Goal: Task Accomplishment & Management: Use online tool/utility

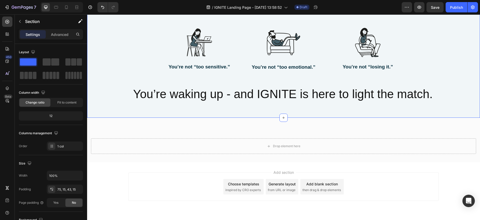
scroll to position [671, 0]
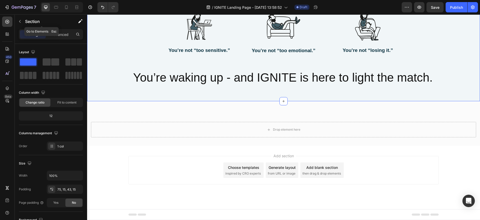
click at [20, 22] on icon "button" at bounding box center [20, 21] width 4 height 4
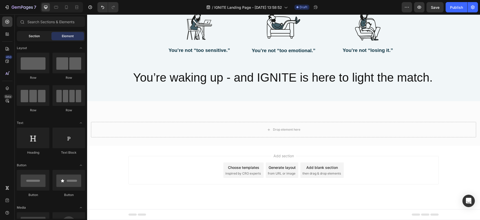
click at [33, 35] on span "Section" at bounding box center [34, 36] width 11 height 5
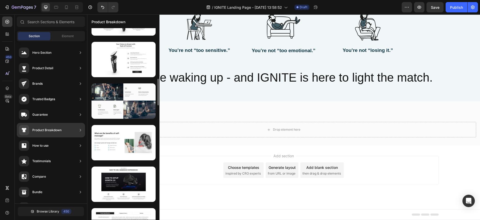
scroll to position [357, 0]
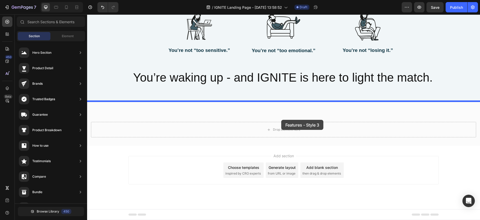
drag, startPoint x: 203, startPoint y: 78, endPoint x: 281, endPoint y: 120, distance: 89.0
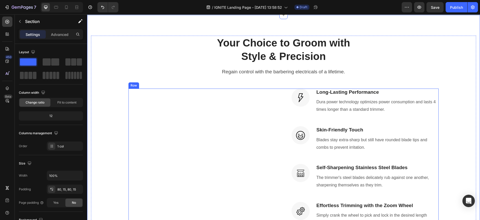
scroll to position [760, 0]
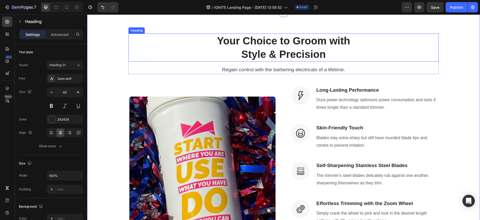
click at [221, 51] on p "Style & Precision" at bounding box center [283, 54] width 309 height 13
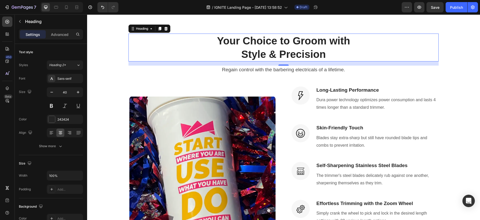
drag, startPoint x: 331, startPoint y: 57, endPoint x: 328, endPoint y: 57, distance: 2.9
click at [331, 57] on p "Style & Precision" at bounding box center [283, 54] width 309 height 13
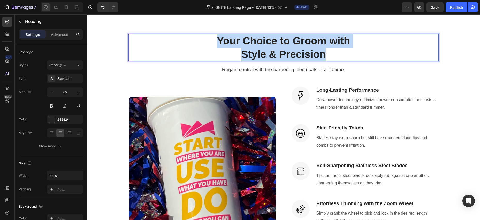
click at [218, 41] on p "Your Choice to Groom with" at bounding box center [283, 40] width 309 height 13
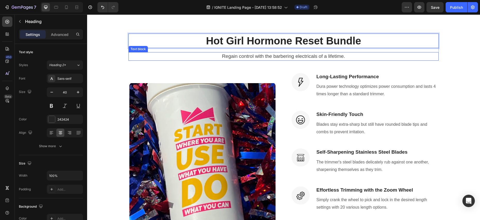
click at [223, 56] on p "Regain control with the barbering electricals of a lifetime." at bounding box center [283, 57] width 309 height 8
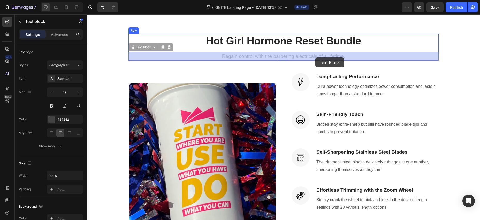
drag, startPoint x: 223, startPoint y: 56, endPoint x: 315, endPoint y: 57, distance: 92.3
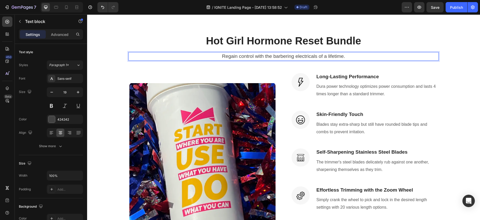
click at [346, 57] on p "Regain control with the barbering electricals of a lifetime." at bounding box center [283, 57] width 309 height 8
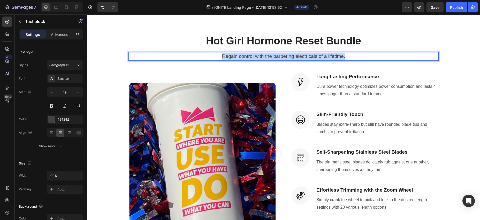
click at [223, 56] on p "Regain control with the barbering electricals of a lifetime." at bounding box center [283, 57] width 309 height 8
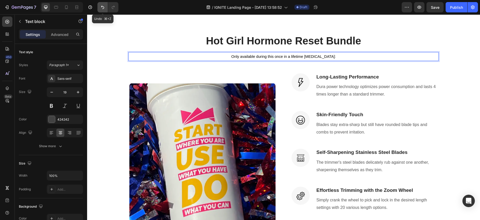
click at [102, 9] on icon "Undo/Redo" at bounding box center [102, 7] width 5 height 5
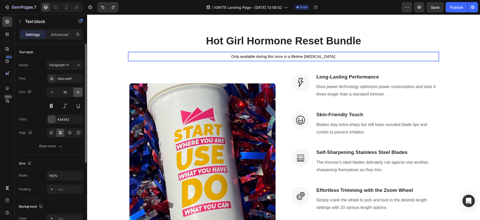
click at [78, 92] on icon "button" at bounding box center [78, 92] width 3 height 3
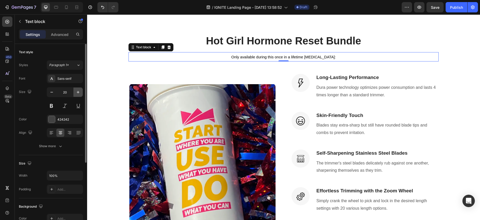
click at [78, 92] on icon "button" at bounding box center [78, 92] width 3 height 3
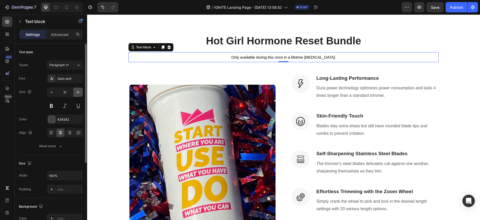
click at [78, 92] on icon "button" at bounding box center [78, 92] width 3 height 3
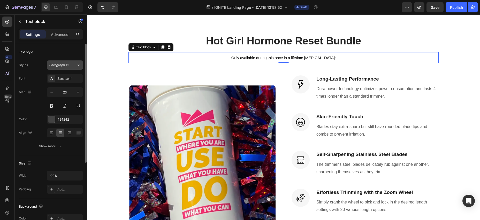
click at [69, 65] on div "Paragraph 1*" at bounding box center [59, 65] width 21 height 5
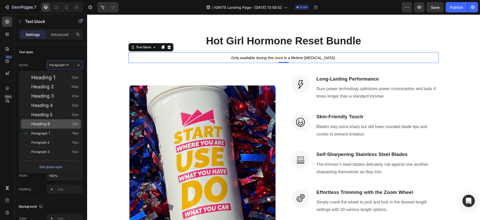
click at [49, 122] on span "Heading 6" at bounding box center [40, 124] width 19 height 5
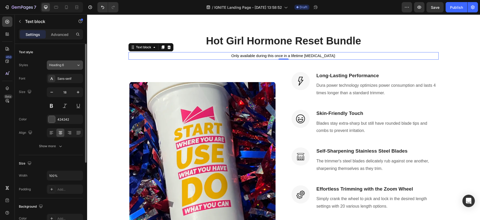
click at [66, 66] on div "Heading 6" at bounding box center [59, 65] width 21 height 5
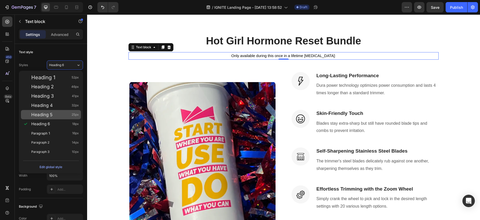
click at [60, 113] on div "Heading 5 25px" at bounding box center [55, 114] width 48 height 5
type input "25"
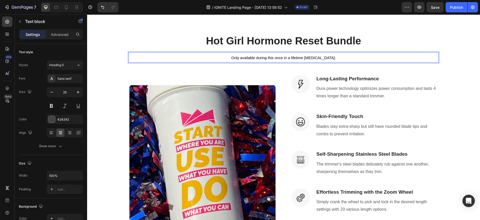
drag, startPoint x: 311, startPoint y: 58, endPoint x: 329, endPoint y: 59, distance: 17.8
click at [311, 58] on span "Only available during this once in a lifetime [MEDICAL_DATA]:" at bounding box center [284, 58] width 105 height 4
drag, startPoint x: 333, startPoint y: 57, endPoint x: 294, endPoint y: 58, distance: 38.8
click at [333, 57] on p "Only available during this once in a lifetime [MEDICAL_DATA]:" at bounding box center [283, 58] width 309 height 10
click at [235, 59] on span "Only available during this once in a lifetime [MEDICAL_DATA]:" at bounding box center [284, 58] width 105 height 4
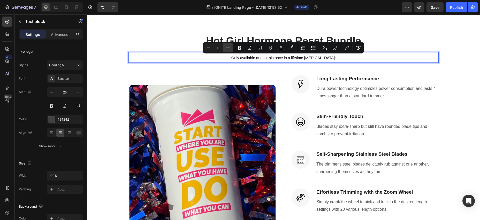
click at [227, 48] on icon "Editor contextual toolbar" at bounding box center [228, 47] width 3 height 3
click at [227, 48] on icon "Editor contextual toolbar" at bounding box center [228, 47] width 5 height 5
click at [227, 47] on icon "Editor contextual toolbar" at bounding box center [228, 47] width 5 height 5
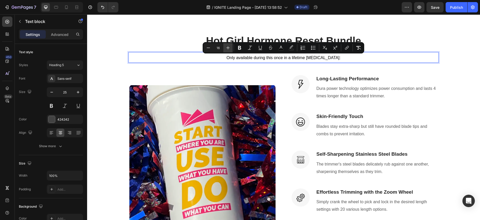
click at [227, 48] on icon "Editor contextual toolbar" at bounding box center [228, 47] width 5 height 5
click at [227, 47] on icon "Editor contextual toolbar" at bounding box center [228, 47] width 5 height 5
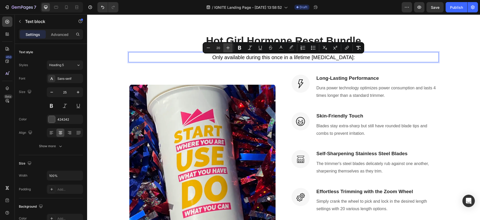
click at [227, 47] on icon "Editor contextual toolbar" at bounding box center [228, 47] width 5 height 5
type input "21"
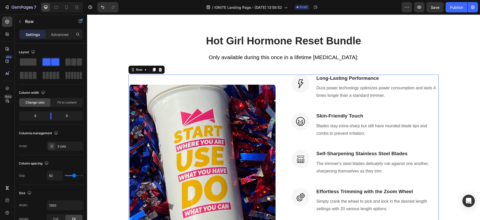
click at [285, 82] on div "(P) Images & Gallery Image Long-Lasting Performance Heading Dura power technolo…" at bounding box center [284, 158] width 310 height 167
click at [317, 79] on p "Long-Lasting Performance" at bounding box center [378, 78] width 122 height 6
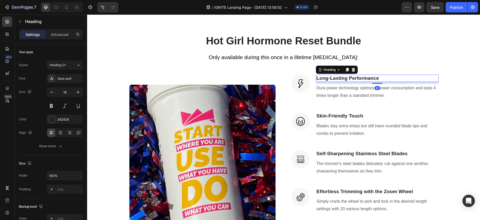
click at [384, 77] on p "Long-Lasting Performance" at bounding box center [378, 78] width 122 height 6
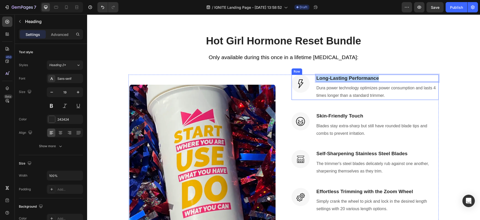
drag, startPoint x: 377, startPoint y: 78, endPoint x: 315, endPoint y: 79, distance: 61.3
click at [314, 78] on div "Image Long-Lasting Performance Heading 8 Dura power technology optimizes power …" at bounding box center [365, 87] width 147 height 25
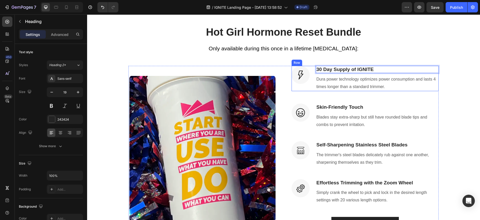
scroll to position [766, 0]
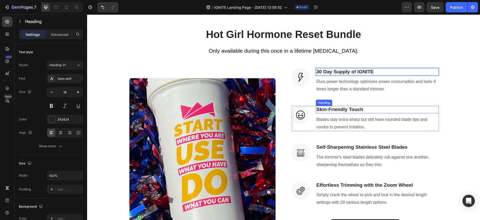
click at [318, 110] on p "Skin-Friendly Touch" at bounding box center [378, 110] width 122 height 6
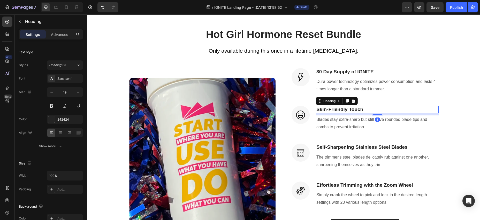
click at [317, 110] on p "Skin-Friendly Touch" at bounding box center [378, 110] width 122 height 6
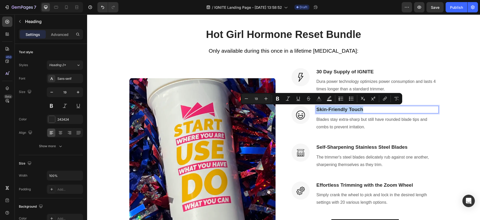
click at [363, 109] on p "Skin-Friendly Touch" at bounding box center [378, 110] width 122 height 6
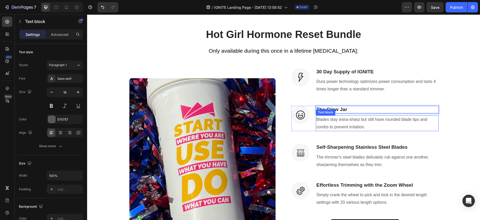
click at [317, 120] on p "Blades stay extra-sharp but still have rounded blade tips and combs to prevent …" at bounding box center [378, 123] width 122 height 15
click at [318, 120] on p "Blades stay extra-sharp but still have rounded blade tips and combs to prevent …" at bounding box center [378, 123] width 122 height 15
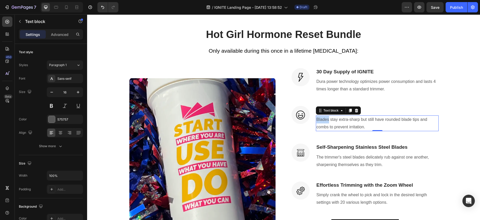
click at [318, 120] on p "Blades stay extra-sharp but still have rounded blade tips and combs to prevent …" at bounding box center [378, 123] width 122 height 15
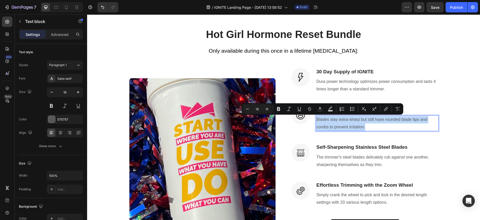
click at [369, 128] on p "Blades stay extra-sharp but still have rounded blade tips and combs to prevent …" at bounding box center [378, 123] width 122 height 15
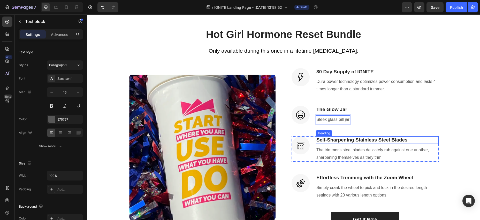
click at [320, 140] on p "Self-Sharpening Stainless Steel Blades" at bounding box center [378, 140] width 122 height 6
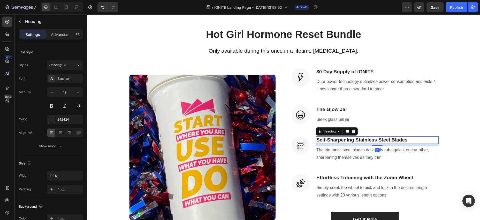
click at [317, 140] on p "Self-Sharpening Stainless Steel Blades" at bounding box center [378, 140] width 122 height 6
click at [414, 139] on p "Self-Sharpening Stainless Steel Blades" at bounding box center [378, 140] width 122 height 6
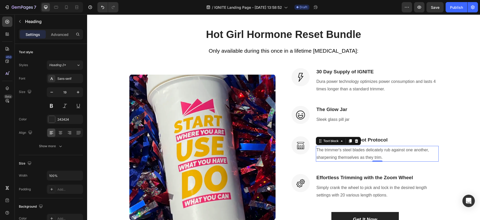
click at [397, 151] on p "The trimmer's steel blades delicately rub against one another, sharpening thems…" at bounding box center [378, 154] width 122 height 15
click at [384, 158] on p "The trimmer's steel blades delicately rub against one another, sharpening thems…" at bounding box center [378, 154] width 122 height 15
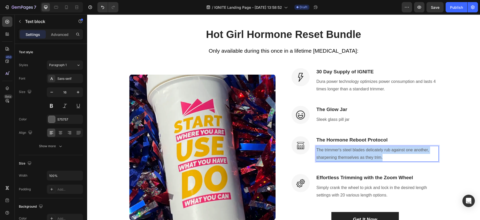
click at [317, 150] on p "The trimmer's steel blades delicately rub against one another, sharpening thems…" at bounding box center [378, 154] width 122 height 15
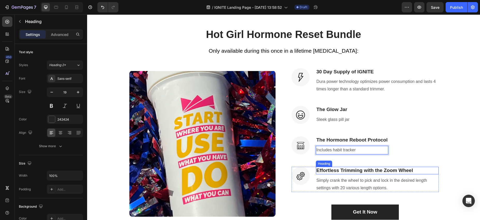
drag, startPoint x: 322, startPoint y: 170, endPoint x: 318, endPoint y: 171, distance: 3.7
click at [322, 170] on p "Effortless Trimming with the Zoom Wheel" at bounding box center [378, 171] width 122 height 6
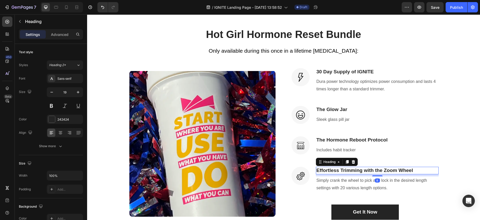
click at [317, 171] on p "Effortless Trimming with the Zoom Wheel" at bounding box center [378, 171] width 122 height 6
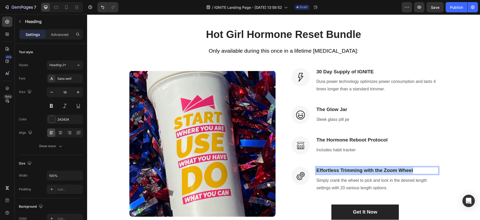
click at [414, 170] on p "Effortless Trimming with the Zoom Wheel" at bounding box center [378, 171] width 122 height 6
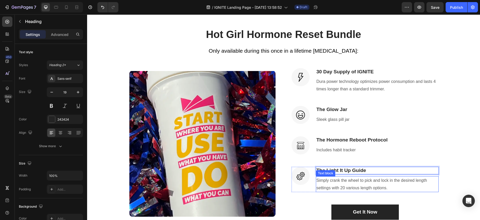
click at [368, 181] on p "Simply crank the wheel to pick and lock in the desired length settings with 20 …" at bounding box center [378, 184] width 122 height 15
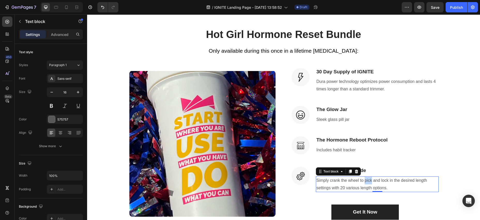
click at [368, 181] on p "Simply crank the wheel to pick and lock in the desired length settings with 20 …" at bounding box center [378, 184] width 122 height 15
click at [317, 181] on p "Simply crank the wheel to pick and lock in the desired length settings with 20 …" at bounding box center [378, 184] width 122 height 15
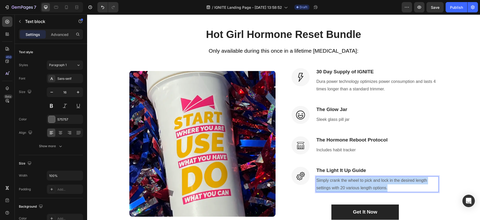
click at [391, 188] on p "Simply crank the wheel to pick and lock in the desired length settings with 20 …" at bounding box center [378, 184] width 122 height 15
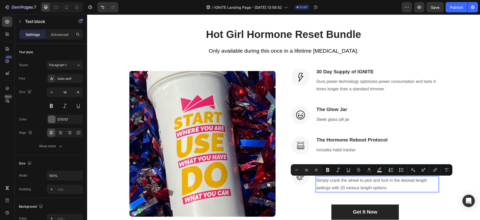
scroll to position [767, 0]
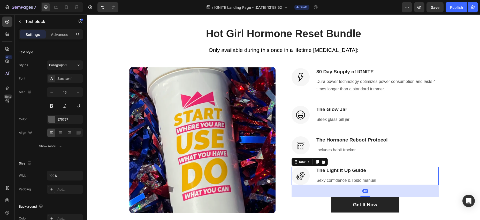
click at [402, 176] on div "Image The Light It Up Guide Heading Sexy confidence & libido manual Text block …" at bounding box center [365, 176] width 147 height 18
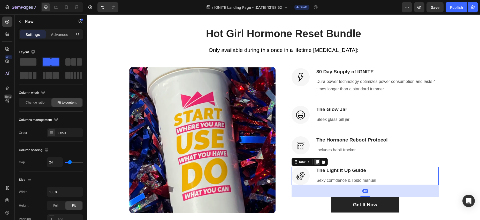
click at [318, 161] on icon at bounding box center [317, 162] width 3 height 4
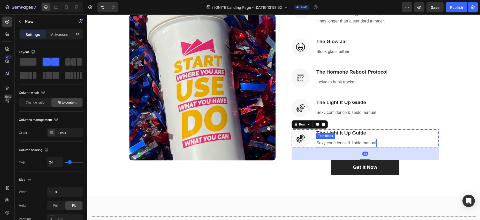
scroll to position [835, 0]
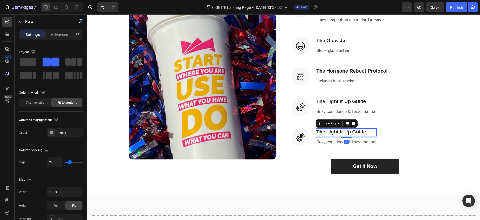
click at [317, 132] on h3 "The Light It Up Guide" at bounding box center [346, 133] width 61 height 8
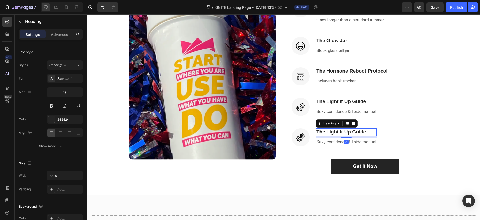
click at [317, 132] on h3 "The Light It Up Guide" at bounding box center [346, 133] width 61 height 8
click at [367, 132] on p "The Light It Up Guide" at bounding box center [347, 132] width 60 height 6
click at [368, 142] on p "Sexy confidence & libido manual" at bounding box center [347, 143] width 60 height 8
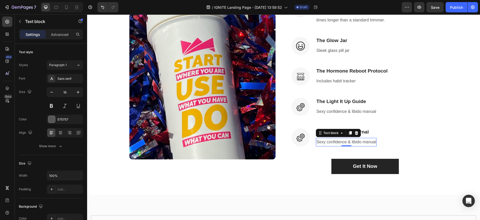
click at [317, 142] on p "Sexy confidence & libido manual" at bounding box center [347, 143] width 60 height 8
click at [376, 143] on p "Sexy confidence & libido manual" at bounding box center [347, 143] width 60 height 8
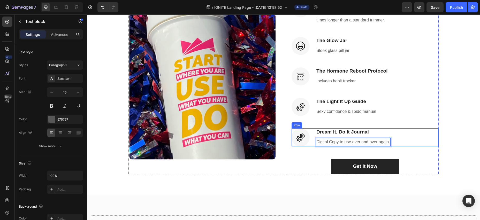
click at [418, 137] on div "Image Dream It, Do It Journal Heading Digital Copy to use over and over again. …" at bounding box center [365, 138] width 147 height 18
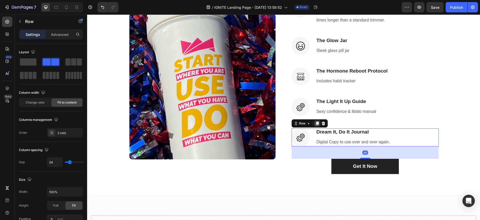
click at [317, 123] on icon at bounding box center [317, 124] width 3 height 4
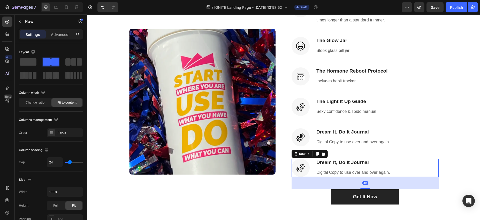
scroll to position [850, 0]
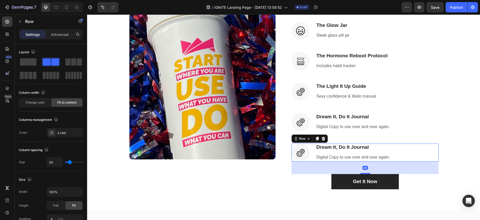
click at [318, 139] on icon at bounding box center [317, 139] width 3 height 4
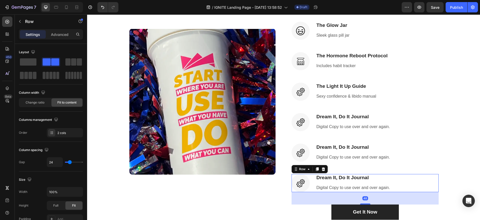
scroll to position [866, 0]
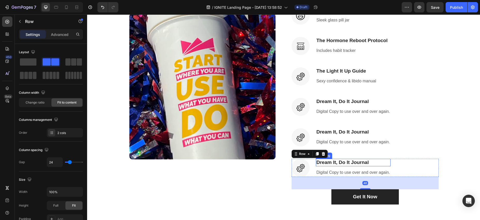
click at [322, 163] on h3 "Dream It, Do It Journal" at bounding box center [353, 163] width 75 height 8
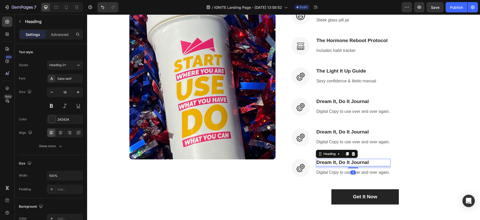
click at [317, 163] on h3 "Dream It, Do It Journal" at bounding box center [353, 163] width 75 height 8
click at [371, 162] on p "Dream It, Do It Journal" at bounding box center [354, 163] width 74 height 6
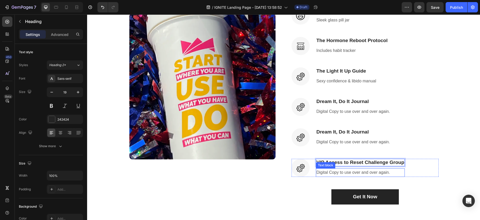
click at [361, 171] on p "Digital Copy to use over and over again." at bounding box center [361, 173] width 88 height 8
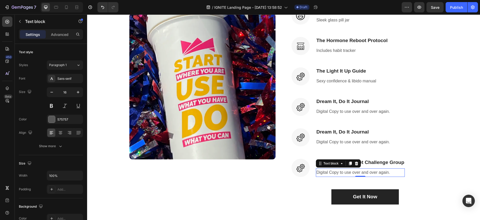
click at [357, 163] on icon at bounding box center [356, 164] width 3 height 4
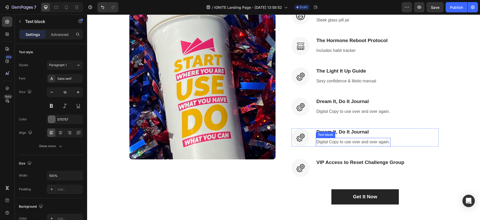
click at [346, 143] on p "Digital Copy to use over and over again." at bounding box center [354, 143] width 74 height 8
click at [381, 132] on h3 "Dream It, Do It Journal" at bounding box center [353, 133] width 75 height 8
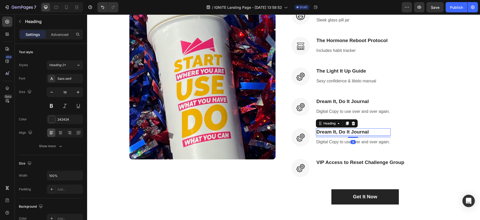
drag, startPoint x: 373, startPoint y: 132, endPoint x: 369, endPoint y: 132, distance: 3.9
click at [373, 132] on h3 "Dream It, Do It Journal" at bounding box center [353, 133] width 75 height 8
click at [318, 132] on p "Dream It, Do It Journal" at bounding box center [354, 132] width 74 height 6
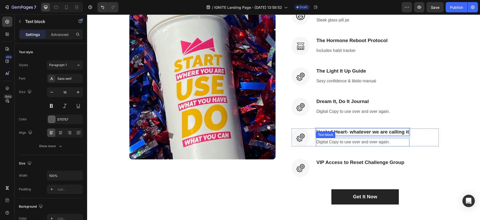
click at [324, 143] on p "Digital Copy to use over and over again." at bounding box center [363, 143] width 93 height 8
click at [318, 142] on p "Digital Copy to use over and over again." at bounding box center [363, 143] width 93 height 8
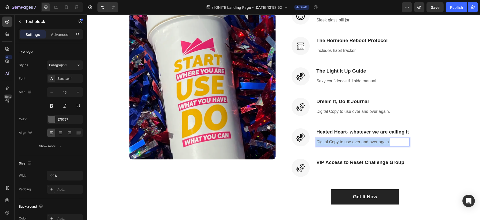
click at [392, 143] on p "Digital Copy to use over and over again." at bounding box center [363, 143] width 93 height 8
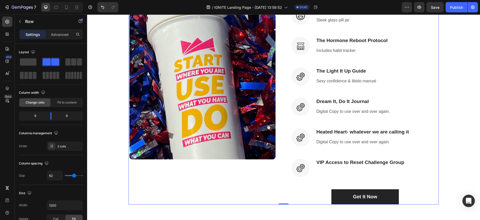
click at [404, 154] on div "Image 30 Day Supply of IGNITE Heading Dura power technology optimizes power con…" at bounding box center [365, 87] width 147 height 236
click at [360, 141] on p "Digital Copy to use over and over again." at bounding box center [363, 143] width 93 height 8
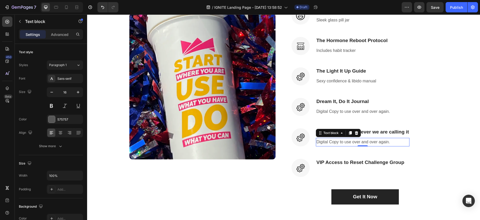
click at [350, 133] on icon at bounding box center [350, 133] width 3 height 4
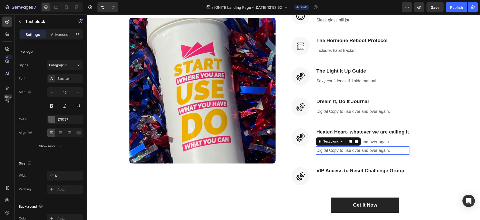
scroll to position [870, 0]
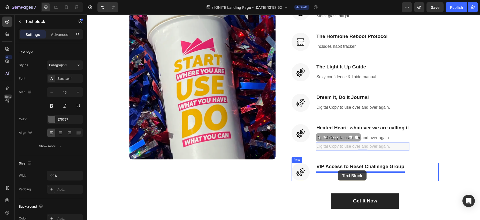
drag, startPoint x: 320, startPoint y: 137, endPoint x: 338, endPoint y: 170, distance: 37.5
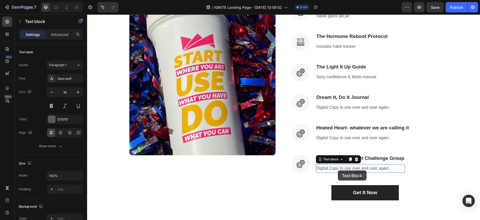
scroll to position [866, 0]
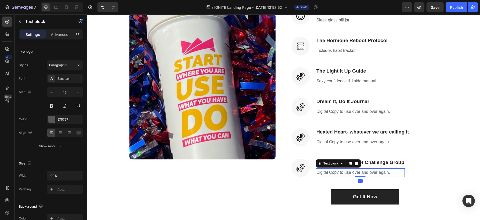
click at [395, 172] on p "Digital Copy to use over and over again." at bounding box center [361, 173] width 88 height 8
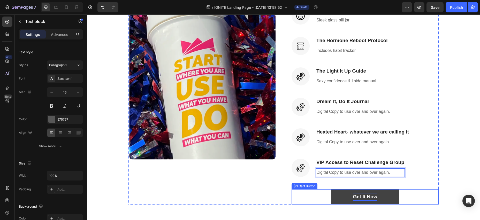
click at [372, 198] on div "Get It Now" at bounding box center [365, 197] width 24 height 8
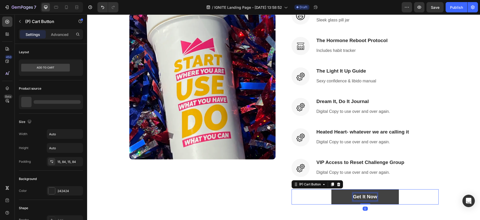
click at [354, 198] on div "Get It Now" at bounding box center [365, 197] width 24 height 8
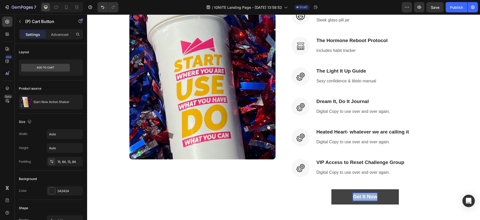
click at [376, 197] on p "Get It Now" at bounding box center [365, 197] width 24 height 8
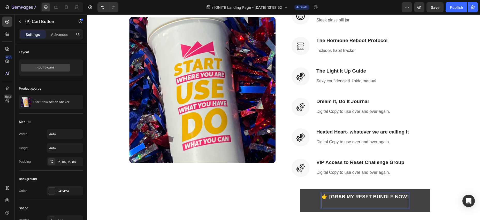
scroll to position [866, 0]
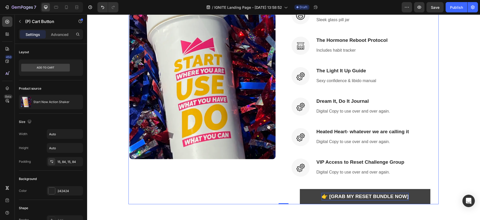
drag, startPoint x: 320, startPoint y: 184, endPoint x: 337, endPoint y: 177, distance: 17.7
click at [320, 184] on div "Image 30 Day Supply of IGNITE Heading Dura power technology optimizes power con…" at bounding box center [365, 86] width 147 height 236
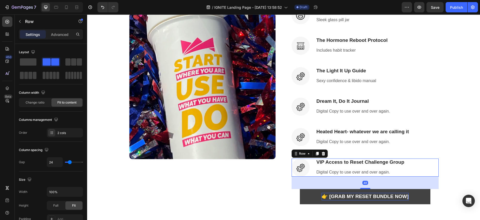
click at [422, 163] on div "Image VIP Access to Reset Challenge Group Heading Digital Copy to use over and …" at bounding box center [365, 168] width 147 height 18
click at [318, 154] on icon at bounding box center [317, 154] width 3 height 4
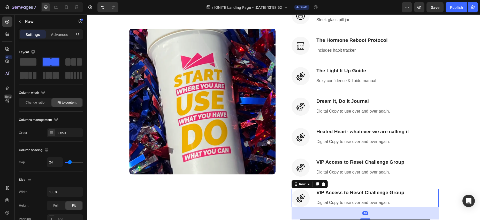
scroll to position [881, 0]
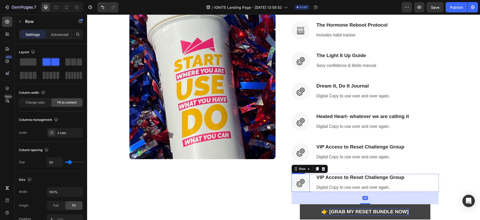
click at [304, 186] on img at bounding box center [301, 183] width 18 height 18
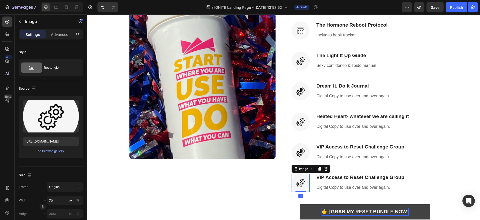
click at [325, 169] on icon at bounding box center [326, 169] width 4 height 4
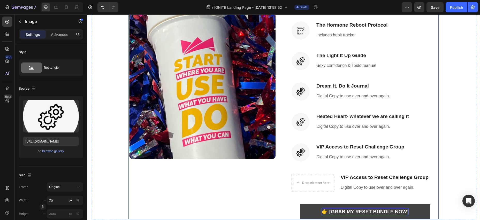
scroll to position [881, 0]
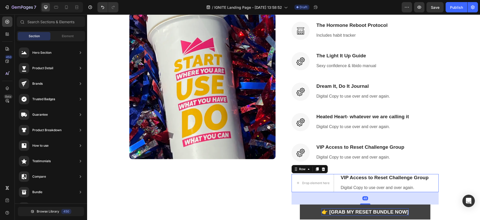
click at [437, 179] on div "Drop element here VIP Access to Reset Challenge Group Heading Digital Copy to u…" at bounding box center [365, 183] width 147 height 18
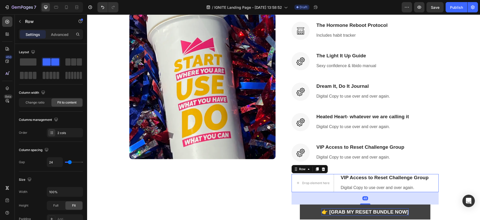
click at [323, 168] on icon at bounding box center [323, 170] width 3 height 4
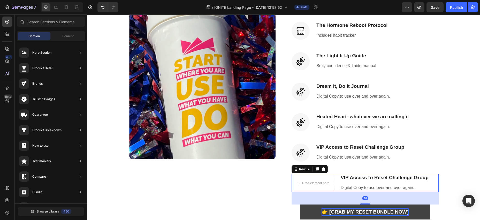
scroll to position [866, 0]
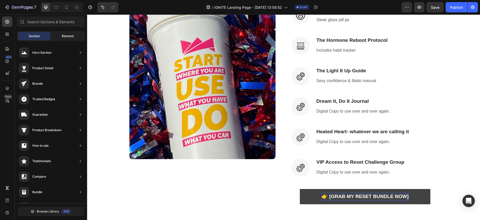
click at [70, 33] on div "Element" at bounding box center [67, 36] width 33 height 8
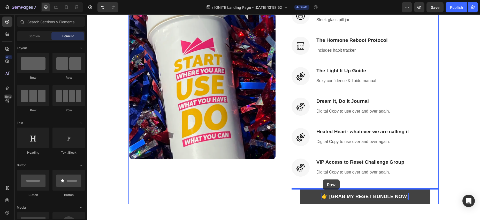
drag, startPoint x: 122, startPoint y: 79, endPoint x: 323, endPoint y: 180, distance: 224.5
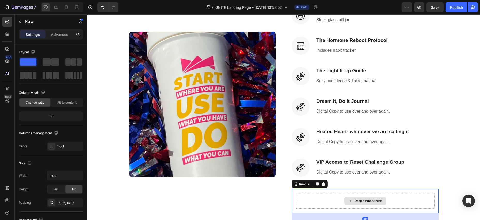
scroll to position [884, 0]
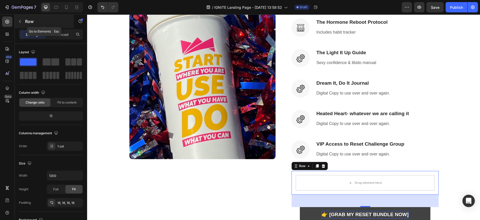
click at [22, 24] on button "button" at bounding box center [20, 21] width 8 height 8
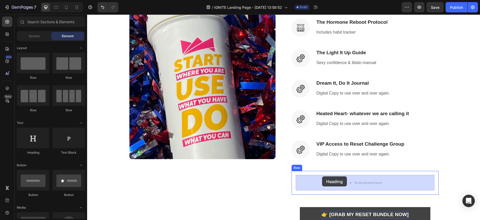
drag, startPoint x: 122, startPoint y: 158, endPoint x: 322, endPoint y: 177, distance: 200.9
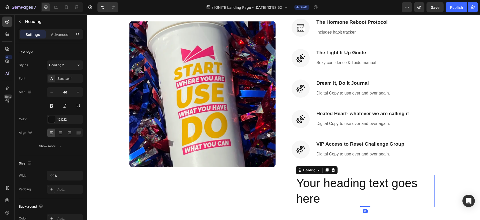
scroll to position [892, 0]
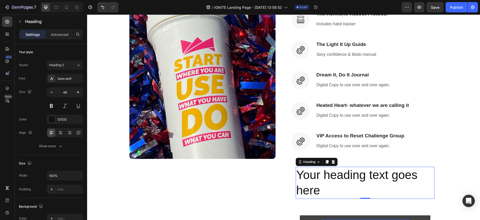
click at [324, 191] on h2 "Your heading text goes here" at bounding box center [365, 183] width 139 height 32
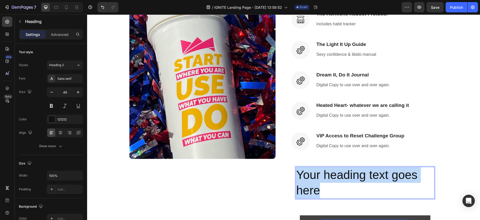
click at [299, 175] on p "Your heading text goes here" at bounding box center [365, 183] width 138 height 31
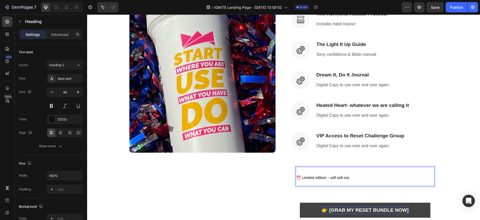
drag, startPoint x: 412, startPoint y: 173, endPoint x: 427, endPoint y: 172, distance: 15.0
click at [412, 173] on p "⏰ Limited edition – will sell out." at bounding box center [365, 177] width 138 height 18
click at [438, 168] on div "⏰ Limited edition – will sell out. Heading 0 Row" at bounding box center [365, 177] width 147 height 28
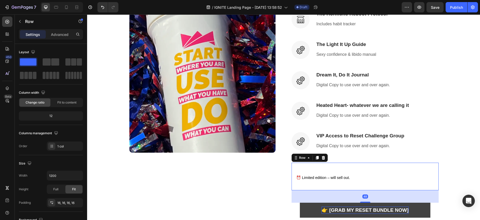
click at [325, 159] on icon at bounding box center [324, 158] width 4 height 4
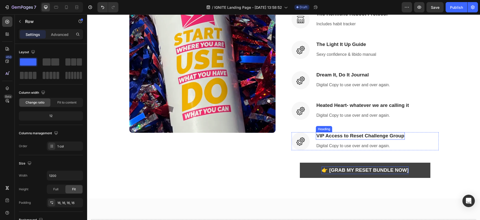
scroll to position [872, 0]
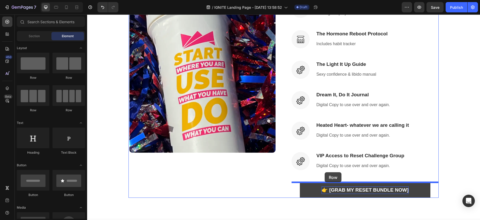
drag, startPoint x: 116, startPoint y: 79, endPoint x: 325, endPoint y: 173, distance: 229.3
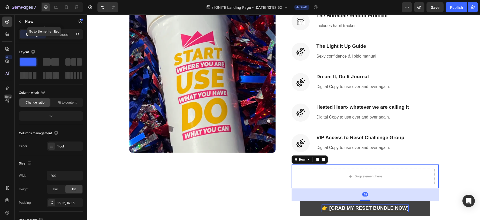
drag, startPoint x: 18, startPoint y: 21, endPoint x: 20, endPoint y: 25, distance: 4.6
click at [18, 21] on icon "button" at bounding box center [20, 21] width 4 height 4
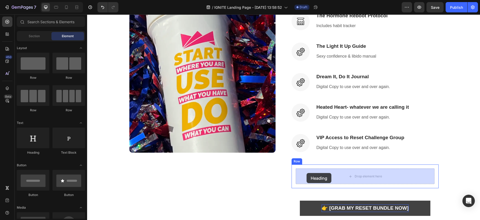
drag, startPoint x: 124, startPoint y: 154, endPoint x: 307, endPoint y: 173, distance: 183.4
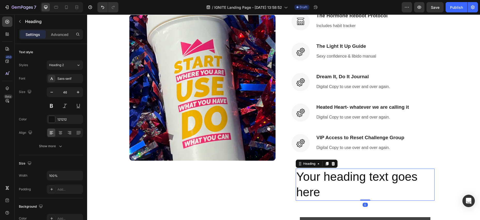
scroll to position [899, 0]
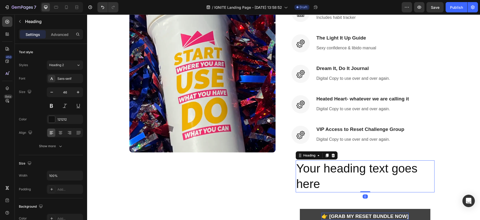
drag, startPoint x: 325, startPoint y: 183, endPoint x: 317, endPoint y: 181, distance: 8.3
click at [324, 183] on h2 "Your heading text goes here" at bounding box center [365, 177] width 139 height 32
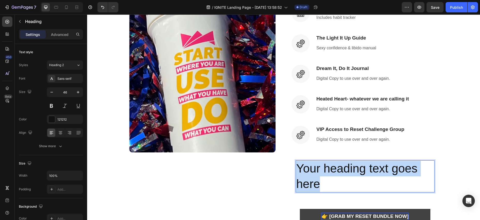
click at [298, 169] on p "Your heading text goes here" at bounding box center [365, 176] width 138 height 31
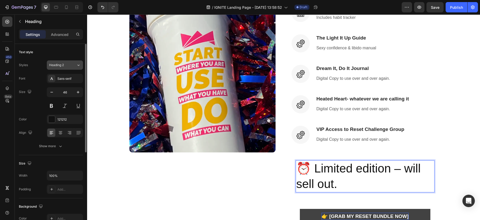
click at [70, 66] on div "Heading 2" at bounding box center [59, 65] width 21 height 5
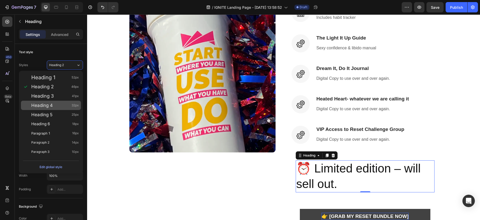
click at [58, 104] on div "Heading 4 32px" at bounding box center [55, 105] width 48 height 5
type input "32"
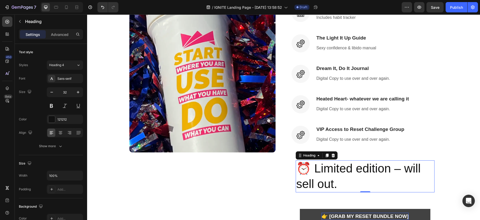
scroll to position [889, 0]
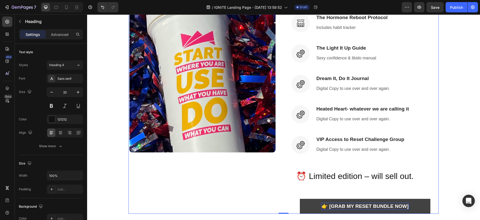
click at [361, 189] on div "Image 30 Day Supply of IGNITE Heading Dura power technology optimizes power con…" at bounding box center [365, 80] width 147 height 268
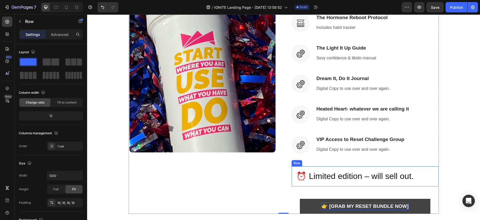
click at [437, 174] on div "⏰ Limited edition – will sell out. Heading Row" at bounding box center [365, 177] width 147 height 20
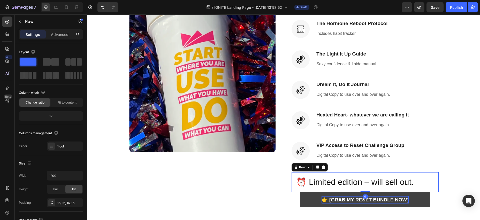
scroll to position [883, 0]
drag, startPoint x: 364, startPoint y: 198, endPoint x: 363, endPoint y: 183, distance: 14.6
click at [363, 183] on div "⏰ Limited edition – will sell out. Heading Row 0" at bounding box center [365, 183] width 147 height 20
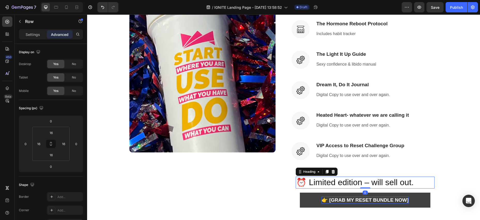
click at [352, 180] on p "⏰ Limited edition – will sell out." at bounding box center [365, 182] width 138 height 11
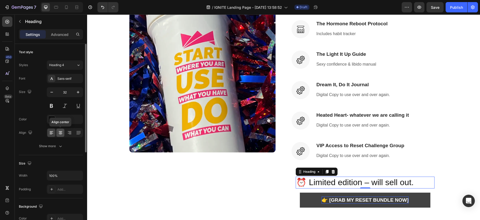
click at [59, 132] on icon at bounding box center [60, 132] width 3 height 1
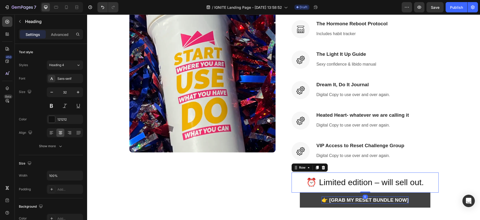
click at [294, 191] on div "⏰ Limited edition – will sell out. Heading Row 0" at bounding box center [365, 183] width 147 height 20
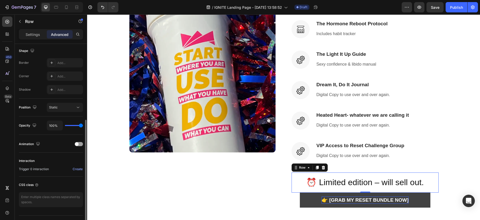
scroll to position [0, 0]
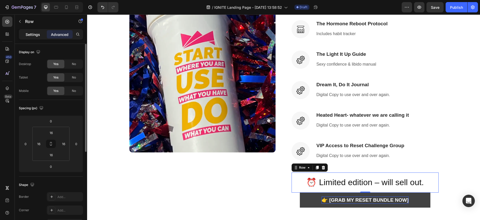
click at [29, 36] on p "Settings" at bounding box center [33, 34] width 14 height 5
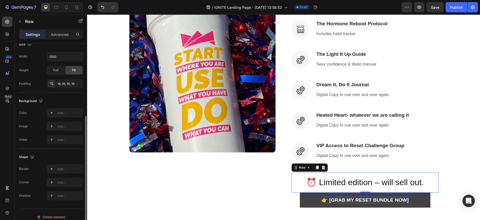
scroll to position [124, 0]
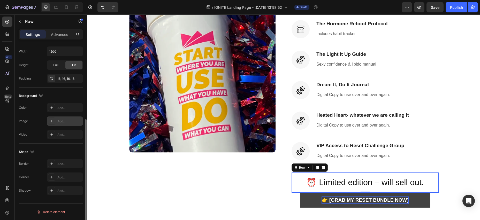
click at [64, 124] on div "Add..." at bounding box center [69, 121] width 24 height 5
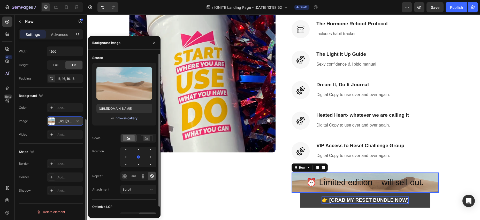
click at [124, 119] on div "Browse gallery" at bounding box center [127, 118] width 22 height 5
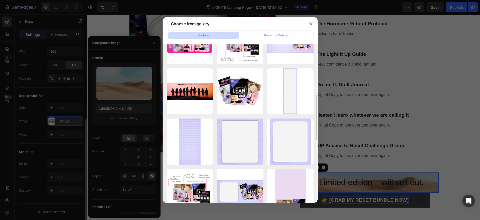
scroll to position [185, 0]
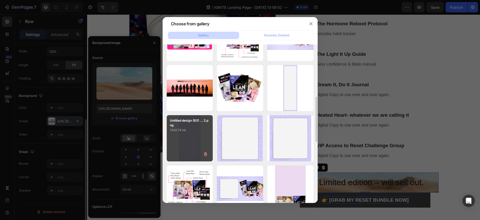
click at [192, 133] on div "Untitled design (93) ... 2.png 1406.74 kb" at bounding box center [190, 138] width 46 height 46
type input "[URL][DOMAIN_NAME]"
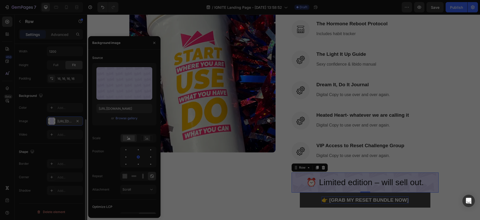
scroll to position [186, 0]
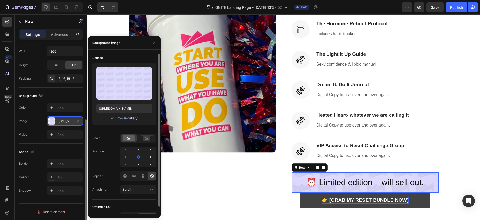
click at [127, 120] on div "Browse gallery" at bounding box center [127, 118] width 22 height 5
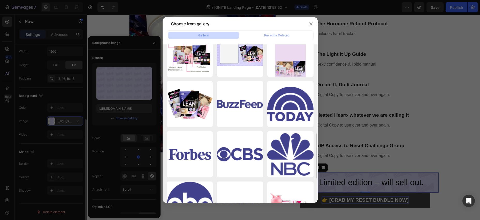
scroll to position [320, 0]
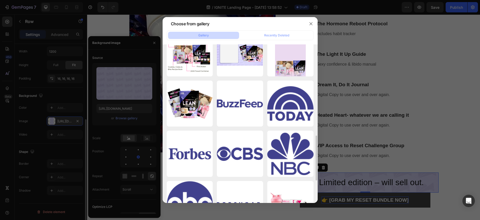
click at [413, 202] on div at bounding box center [240, 110] width 480 height 220
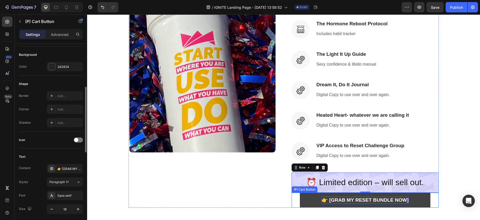
click at [296, 199] on div "👉 [GRAB MY RESET BUNDLE NOW] (P) Cart Button" at bounding box center [365, 200] width 147 height 15
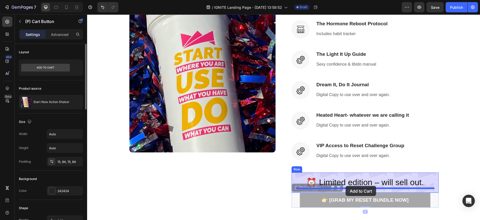
drag, startPoint x: 296, startPoint y: 188, endPoint x: 345, endPoint y: 186, distance: 48.7
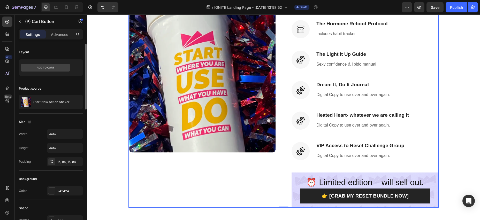
drag, startPoint x: 196, startPoint y: 179, endPoint x: 203, endPoint y: 177, distance: 6.7
click at [196, 179] on div "(P) Images & Gallery" at bounding box center [202, 80] width 147 height 256
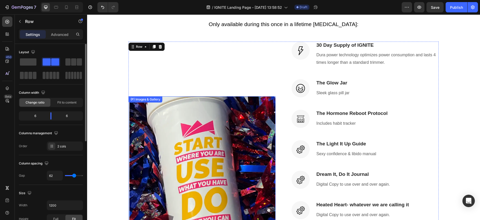
scroll to position [792, 0]
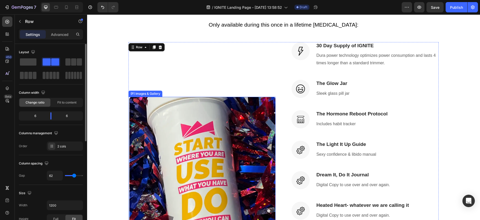
click at [221, 140] on img at bounding box center [202, 170] width 147 height 146
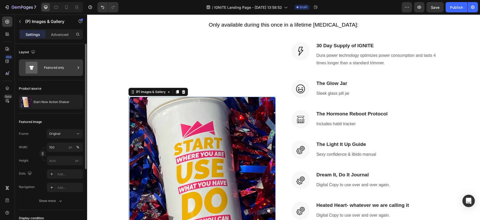
click at [57, 70] on div "Featured only" at bounding box center [60, 68] width 32 height 12
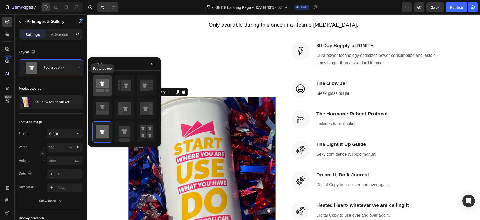
click at [103, 84] on icon at bounding box center [102, 83] width 5 height 4
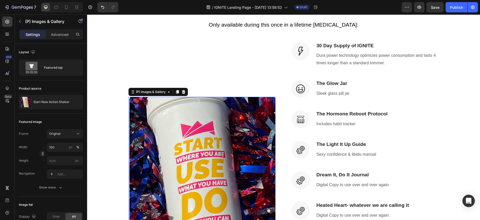
click at [273, 128] on img at bounding box center [202, 170] width 147 height 146
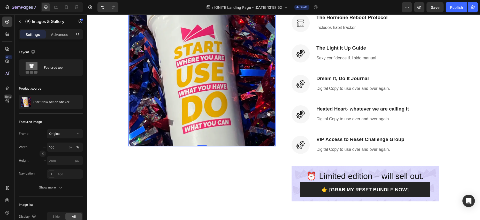
scroll to position [882, 0]
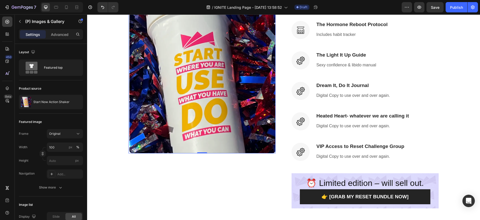
click at [175, 138] on img at bounding box center [202, 81] width 147 height 146
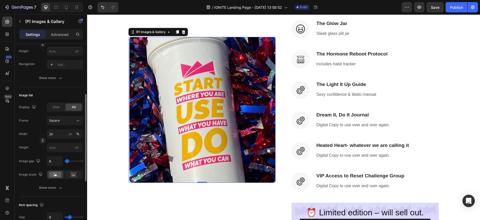
scroll to position [110, 0]
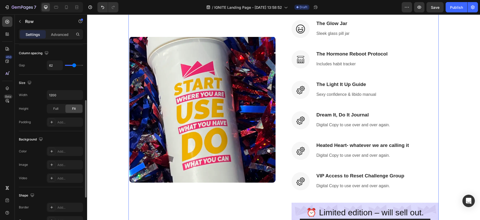
click at [210, 193] on div "(P) Images & Gallery" at bounding box center [202, 110] width 147 height 256
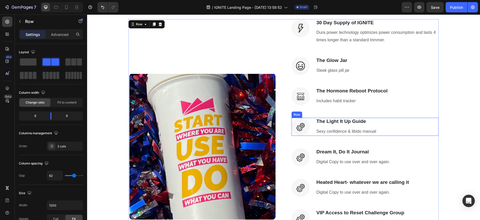
scroll to position [816, 0]
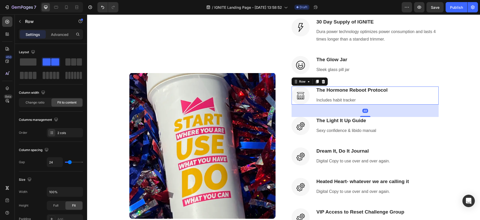
click at [425, 96] on div "Image The Hormone Reboot Protocol Heading Includes habit tracker Text block Row…" at bounding box center [365, 96] width 147 height 18
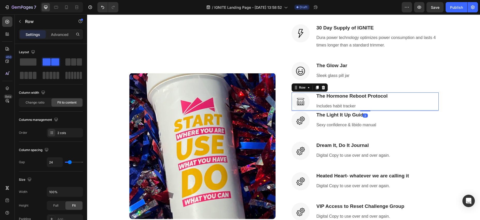
scroll to position [810, 0]
drag, startPoint x: 366, startPoint y: 116, endPoint x: 366, endPoint y: 102, distance: 14.0
click at [366, 102] on div "Image The Hormone Reboot Protocol Heading Includes habit tracker Text block Row…" at bounding box center [365, 102] width 147 height 18
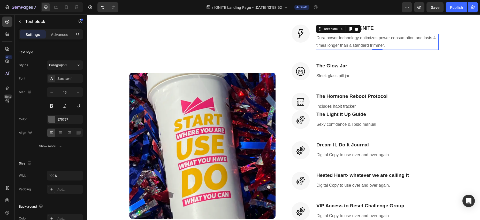
click at [430, 46] on p "Dura power technology optimizes power consumption and lasts 4 times longer than…" at bounding box center [378, 41] width 122 height 15
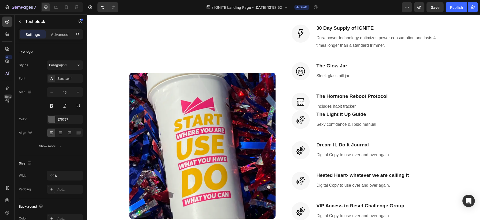
click at [428, 24] on div "Hot Girl Hormone Reset Bundle Heading Only available during this once in a life…" at bounding box center [283, 125] width 385 height 285
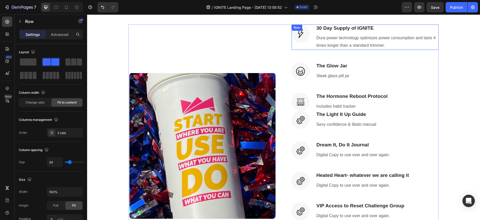
click at [303, 44] on div "Image" at bounding box center [301, 37] width 18 height 25
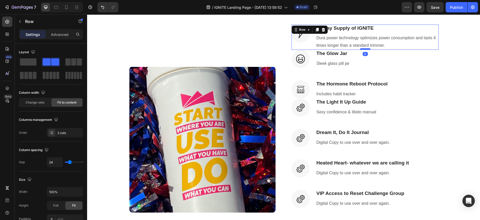
drag, startPoint x: 364, startPoint y: 61, endPoint x: 348, endPoint y: 54, distance: 17.9
click at [365, 49] on div at bounding box center [365, 49] width 10 height 1
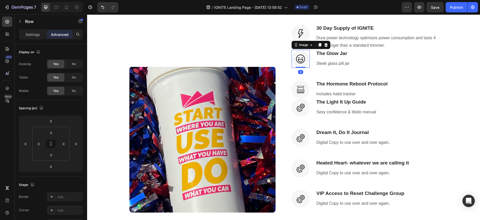
click at [304, 65] on img at bounding box center [301, 59] width 18 height 18
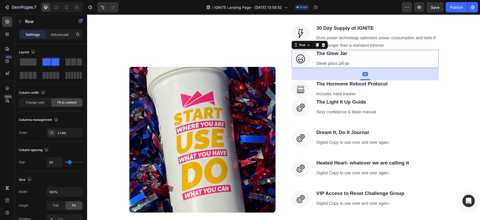
click at [312, 66] on div "Image The Glow Jar Heading Sleek glass pill jar Text block Row 48" at bounding box center [365, 59] width 147 height 18
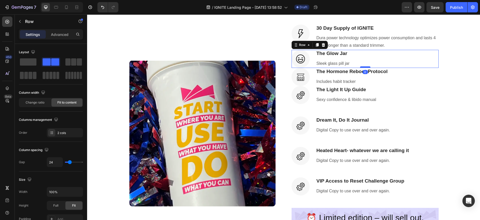
drag, startPoint x: 366, startPoint y: 80, endPoint x: 365, endPoint y: 68, distance: 12.4
click at [365, 68] on div at bounding box center [365, 67] width 10 height 2
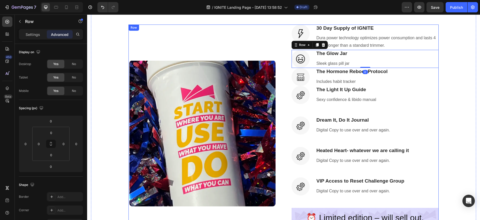
click at [337, 110] on div "Image 30 Day Supply of IGNITE Heading Dura power technology optimizes power con…" at bounding box center [365, 134] width 147 height 219
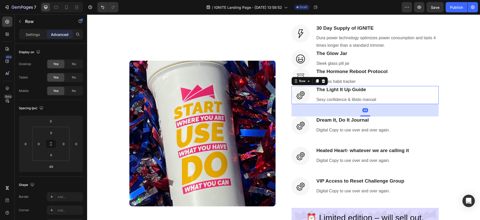
click at [312, 103] on div "Image The Light It Up Guide Heading Sexy confidence & libido manual Text block …" at bounding box center [365, 95] width 147 height 18
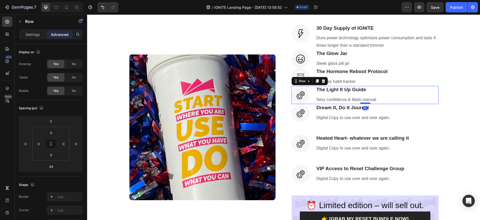
drag, startPoint x: 367, startPoint y: 115, endPoint x: 364, endPoint y: 103, distance: 12.0
click at [365, 101] on div "Image The Light It Up Guide Heading Sexy confidence & libido manual Text block …" at bounding box center [365, 95] width 147 height 18
type input "0"
click at [313, 127] on div "Image 30 Day Supply of IGNITE Heading Dura power technology optimizes power con…" at bounding box center [365, 128] width 147 height 206
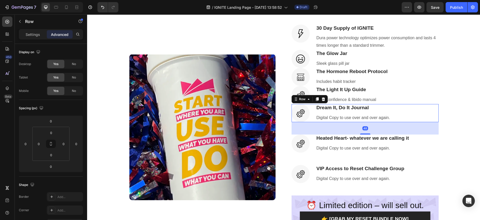
click at [313, 121] on div "Image Dream It, Do It Journal Heading Digital Copy to use over and over again. …" at bounding box center [365, 113] width 147 height 18
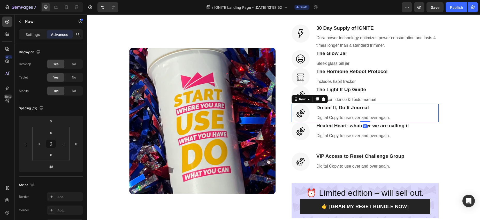
drag, startPoint x: 367, startPoint y: 133, endPoint x: 355, endPoint y: 130, distance: 12.5
click at [368, 121] on div at bounding box center [365, 121] width 10 height 1
type input "0"
click at [311, 138] on div "Image Heated Heart- whatever we are calling it Heading Digital Copy to use over…" at bounding box center [365, 131] width 147 height 18
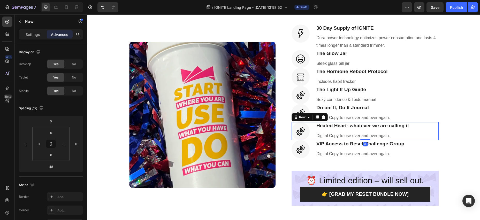
drag, startPoint x: 366, startPoint y: 151, endPoint x: 357, endPoint y: 141, distance: 13.7
click at [364, 139] on div at bounding box center [365, 139] width 10 height 1
type input "0"
click at [314, 152] on div "Image VIP Access to Reset Challenge Group Heading Digital Copy to use over and …" at bounding box center [365, 149] width 147 height 18
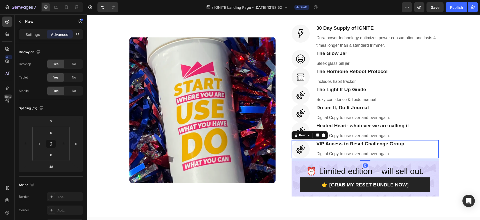
drag, startPoint x: 363, startPoint y: 170, endPoint x: 362, endPoint y: 161, distance: 9.3
click at [362, 161] on div at bounding box center [365, 161] width 10 height 2
type input "12"
click at [265, 190] on div "(P) Images & Gallery" at bounding box center [202, 111] width 147 height 172
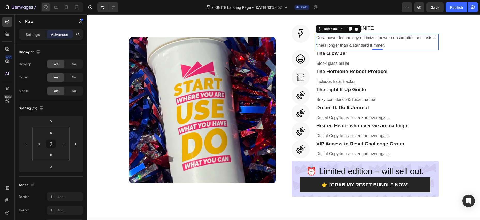
click at [372, 41] on p "Dura power technology optimizes power consumption and lasts 4 times longer than…" at bounding box center [378, 41] width 122 height 15
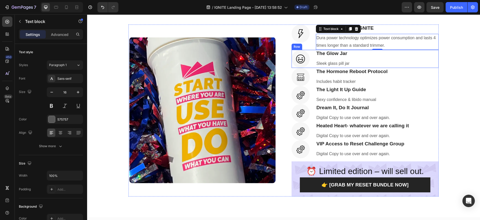
click at [357, 62] on div "Image The Glow Jar Heading Sleek glass pill jar Text block Row" at bounding box center [365, 59] width 147 height 18
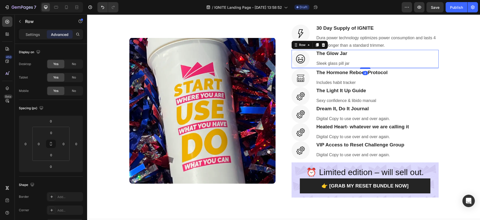
click at [364, 68] on div at bounding box center [365, 69] width 10 height 2
type input "4"
click at [311, 86] on div "Image The Hormone Reboot Protocol Heading Includes habit tracker Text block Row" at bounding box center [365, 78] width 147 height 18
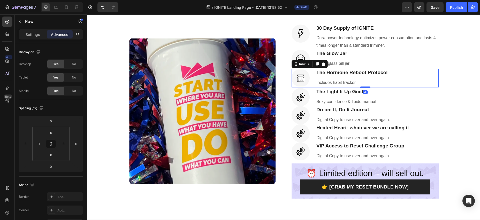
click at [366, 87] on div at bounding box center [365, 88] width 10 height 2
type input "4"
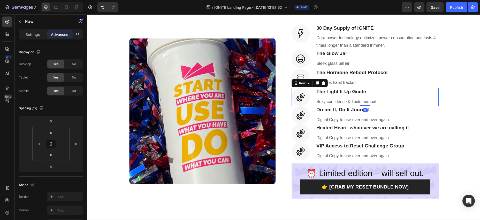
drag, startPoint x: 312, startPoint y: 102, endPoint x: 317, endPoint y: 103, distance: 5.5
click at [312, 102] on div "Image The Light It Up Guide Heading Sexy confidence & libido manual Text block …" at bounding box center [365, 97] width 147 height 18
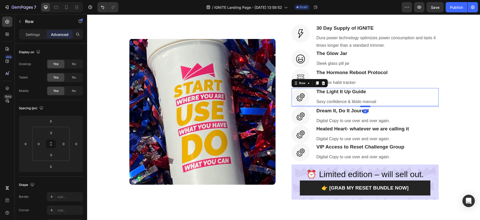
click at [363, 106] on div at bounding box center [365, 107] width 10 height 2
type input "4"
click at [311, 124] on div "Image Dream It, Do It Journal Heading Digital Copy to use over and over again. …" at bounding box center [365, 116] width 147 height 18
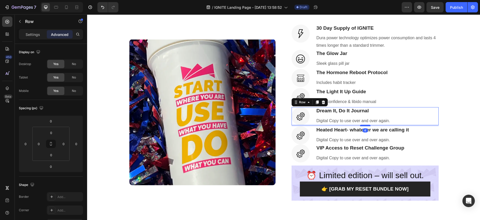
click at [364, 125] on div at bounding box center [365, 126] width 10 height 2
type input "4"
drag, startPoint x: 311, startPoint y: 143, endPoint x: 315, endPoint y: 142, distance: 4.0
click at [311, 143] on div "Image Heated Heart- whatever we are calling it Heading Digital Copy to use over…" at bounding box center [365, 135] width 147 height 18
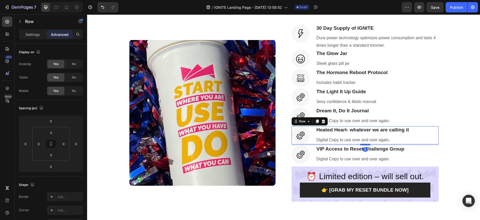
click at [367, 145] on div at bounding box center [365, 145] width 10 height 2
type input "4"
click at [275, 191] on div "(P) Images & Gallery" at bounding box center [202, 113] width 147 height 177
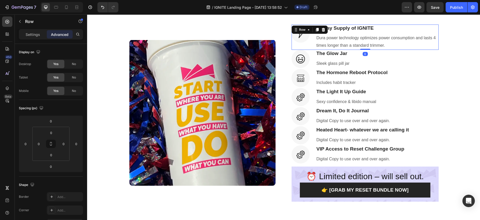
click at [313, 45] on div "Image 30 Day Supply of IGNITE Heading Dura power technology optimizes power con…" at bounding box center [365, 37] width 147 height 25
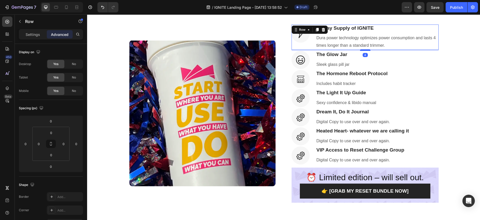
click at [362, 49] on div at bounding box center [365, 50] width 10 height 2
type input "4"
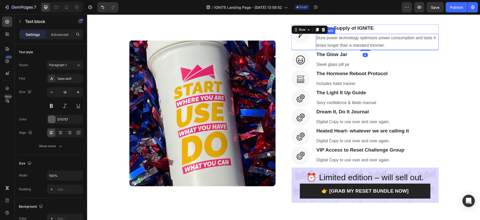
click at [388, 44] on p "Dura power technology optimizes power consumption and lasts 4 times longer than…" at bounding box center [378, 41] width 122 height 15
click at [387, 46] on p "Dura power technology optimizes power consumption and lasts 4 times longer than…" at bounding box center [378, 41] width 122 height 15
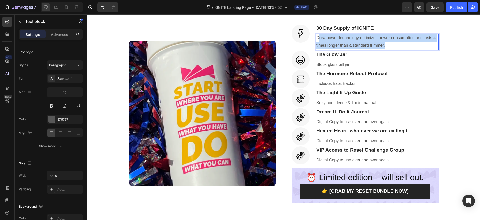
click at [319, 37] on p "Dura power technology optimizes power consumption and lasts 4 times longer than…" at bounding box center [378, 41] width 122 height 15
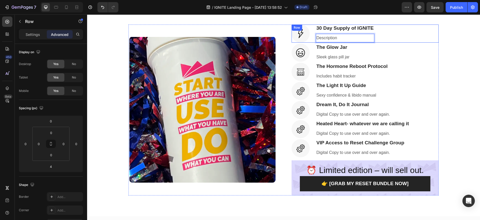
click at [415, 41] on div "Image 30 Day Supply of IGNITE Heading Description Text block 0 Row" at bounding box center [365, 34] width 147 height 18
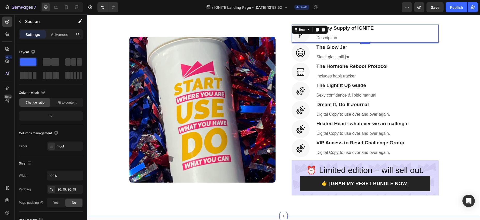
click at [234, 206] on div "Hot Girl Hormone Reset Bundle Heading Only available during this once in a life…" at bounding box center [283, 90] width 393 height 254
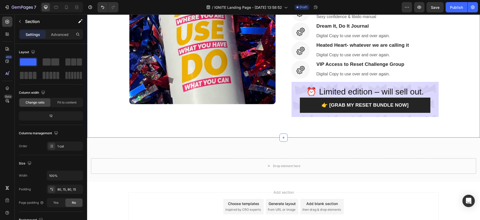
scroll to position [889, 0]
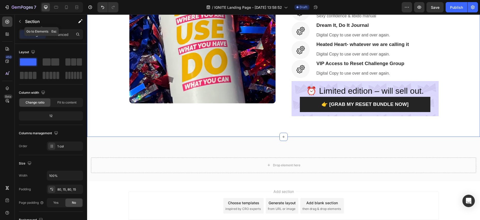
drag, startPoint x: 20, startPoint y: 23, endPoint x: 17, endPoint y: 23, distance: 3.6
click at [20, 23] on icon "button" at bounding box center [20, 21] width 4 height 4
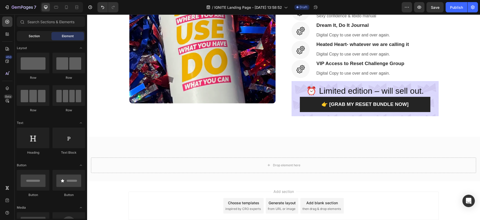
click at [32, 35] on span "Section" at bounding box center [34, 36] width 11 height 5
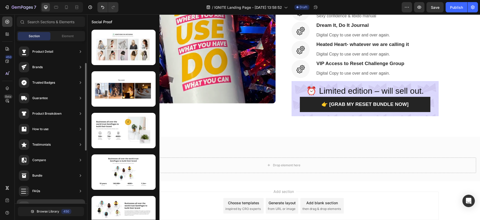
scroll to position [0, 0]
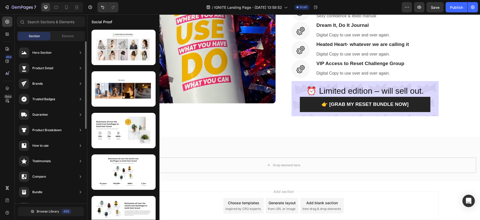
click at [47, 162] on div "Testimonials" at bounding box center [41, 161] width 18 height 5
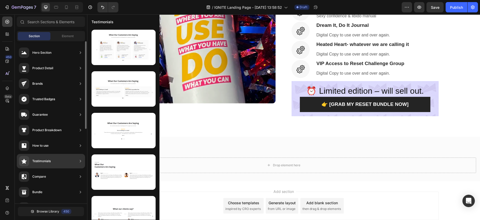
click at [39, 161] on div "Testimonials" at bounding box center [41, 161] width 18 height 5
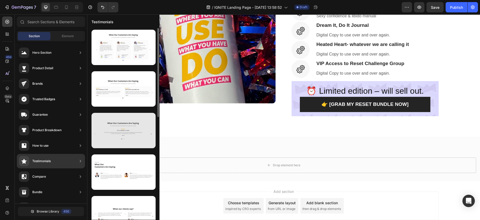
click at [125, 130] on div at bounding box center [124, 130] width 64 height 35
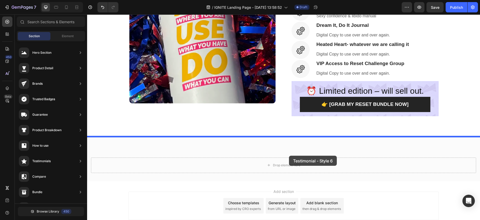
drag, startPoint x: 211, startPoint y: 143, endPoint x: 289, endPoint y: 156, distance: 78.9
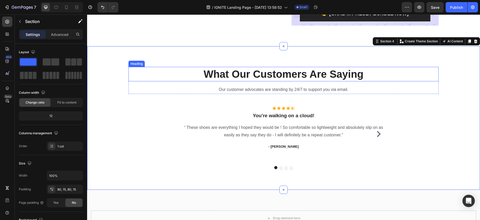
scroll to position [980, 0]
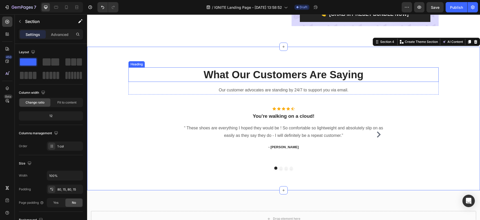
click at [205, 75] on p "What Our Customers Are Saying" at bounding box center [283, 74] width 309 height 13
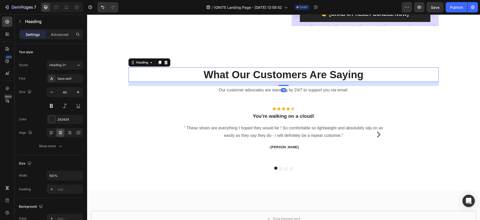
click at [205, 75] on p "What Our Customers Are Saying" at bounding box center [283, 74] width 309 height 13
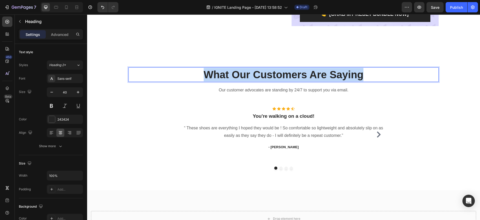
click at [365, 74] on p "What Our Customers Are Saying" at bounding box center [283, 74] width 309 height 13
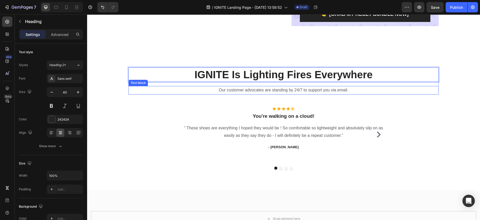
click at [267, 92] on p "Our customer advocates are standing by 24/7 to support you via email." at bounding box center [283, 91] width 309 height 8
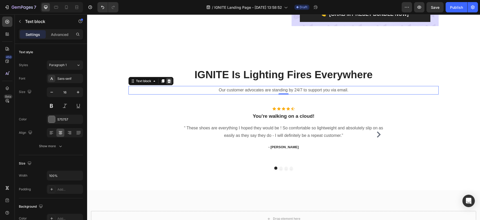
click at [170, 81] on icon at bounding box center [169, 81] width 3 height 4
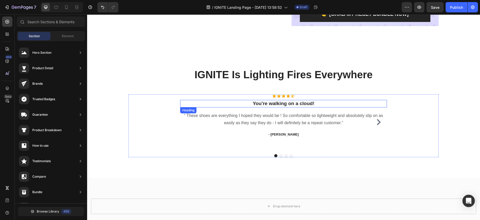
click at [360, 105] on p "You're walking on a cloud!" at bounding box center [284, 104] width 206 height 6
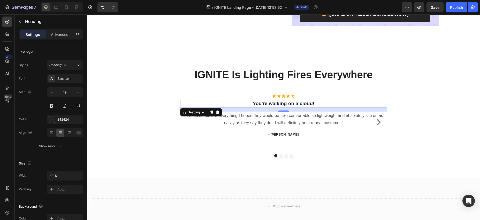
click at [219, 111] on icon at bounding box center [217, 112] width 3 height 4
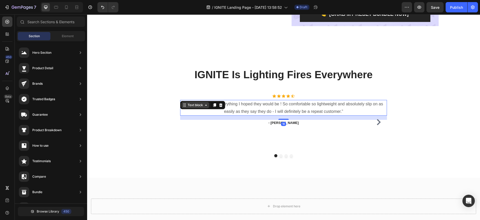
click at [201, 105] on div "“ These shoes are everything I hoped they would be ! So comfortable so lightwei…" at bounding box center [283, 108] width 207 height 16
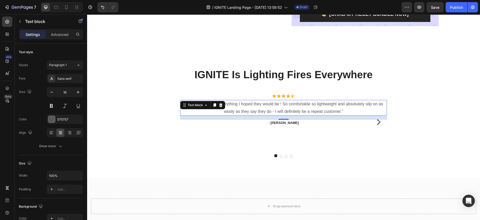
click at [272, 107] on p "“ These shoes are everything I hoped they would be ! So comfortable so lightwei…" at bounding box center [284, 108] width 206 height 15
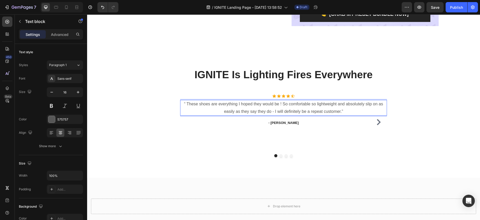
click at [342, 111] on p "“ These shoes are everything I hoped they would be ! So comfortable so lightwei…" at bounding box center [284, 108] width 206 height 15
click at [344, 111] on p "“ These shoes are everything I hoped they would be ! So comfortable so lightwei…" at bounding box center [284, 108] width 206 height 15
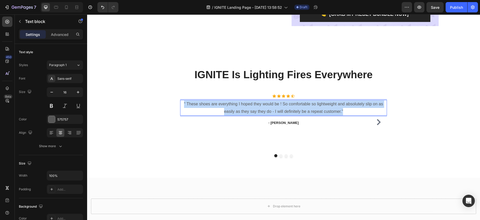
click at [184, 103] on p "“ These shoes are everything I hoped they would be ! So comfortable so lightwei…" at bounding box center [284, 108] width 206 height 15
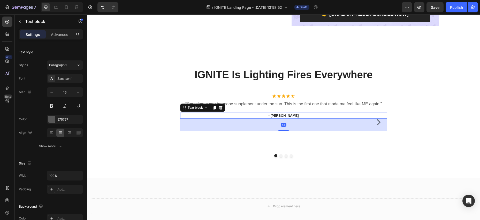
click at [284, 116] on p "- [PERSON_NAME]" at bounding box center [284, 115] width 206 height 5
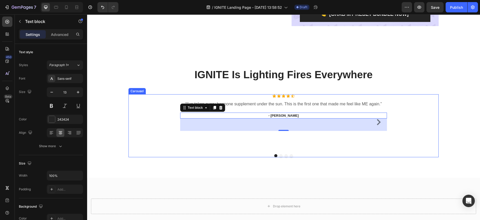
scroll to position [980, 0]
click at [398, 108] on div "Icon Icon Icon Icon Icon Icon List Hoz “I’ve taken every hormone supplement und…" at bounding box center [284, 125] width 310 height 63
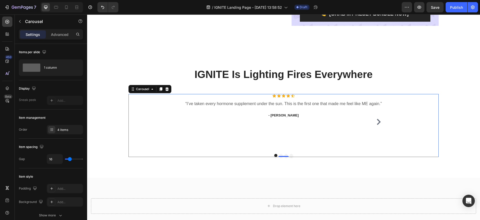
click at [379, 122] on icon "Carousel Next Arrow" at bounding box center [379, 122] width 6 height 6
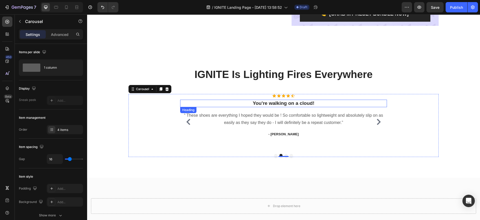
click at [358, 104] on p "You're walking on a cloud!" at bounding box center [284, 103] width 206 height 6
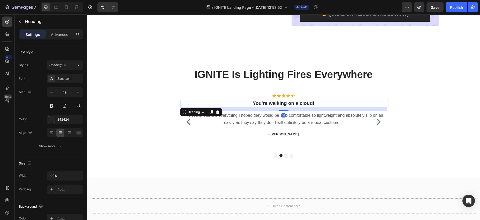
click at [218, 112] on icon at bounding box center [218, 112] width 4 height 4
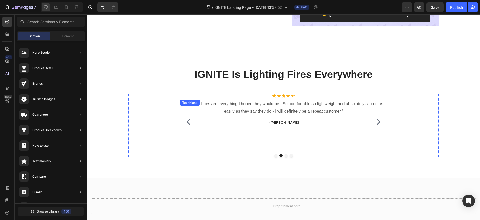
click at [204, 110] on p "“ These shoes are everything I hoped they would be ! So comfortable so lightwei…" at bounding box center [284, 107] width 206 height 15
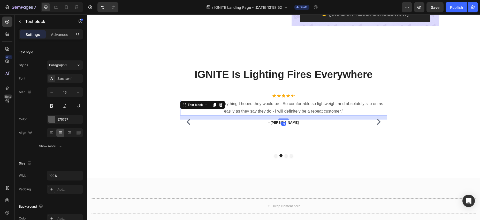
click at [346, 113] on p "“ These shoes are everything I hoped they would be ! So comfortable so lightwei…" at bounding box center [284, 107] width 206 height 15
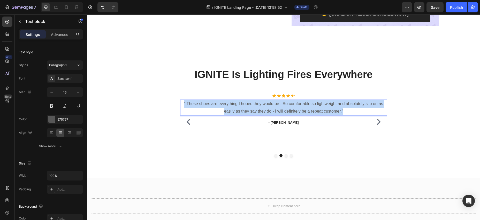
click at [183, 103] on p "“ These shoes are everything I hoped they would be ! So comfortable so lightwei…" at bounding box center [284, 107] width 206 height 15
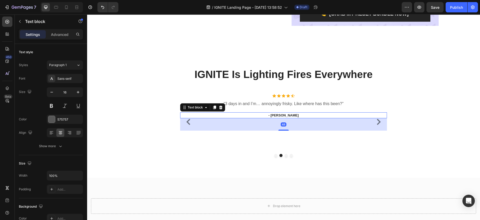
click at [284, 116] on p "- [PERSON_NAME]" at bounding box center [284, 115] width 206 height 5
click at [283, 116] on p "- [PERSON_NAME]" at bounding box center [284, 115] width 206 height 5
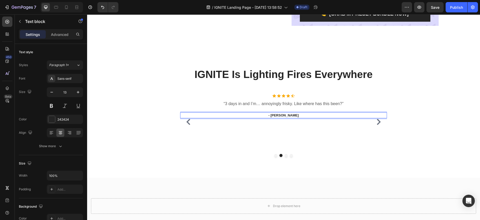
click at [282, 116] on p "- [PERSON_NAME]" at bounding box center [284, 115] width 206 height 5
click at [292, 116] on p "- [PERSON_NAME]" at bounding box center [284, 115] width 206 height 5
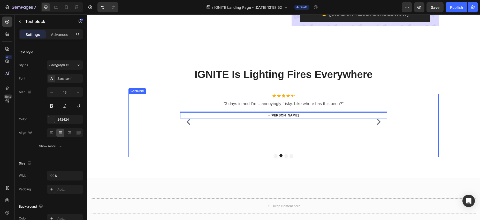
click at [380, 122] on icon "Carousel Next Arrow" at bounding box center [379, 122] width 4 height 6
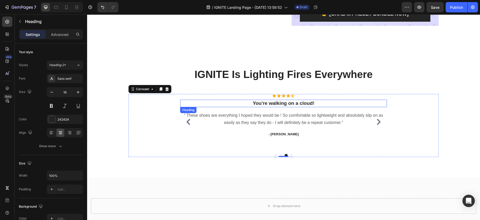
click at [383, 104] on p "You're walking on a cloud!" at bounding box center [284, 103] width 206 height 6
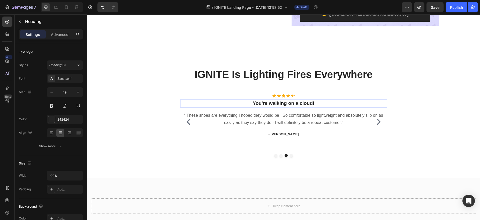
drag, startPoint x: 335, startPoint y: 103, endPoint x: 332, endPoint y: 103, distance: 3.1
click at [335, 103] on p "You're walking on a cloud!" at bounding box center [284, 103] width 206 height 6
click at [253, 103] on p "You're walking on a cloud!" at bounding box center [284, 103] width 206 height 6
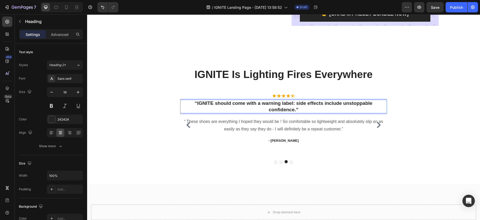
click at [295, 104] on p "“IGNITE should come with a warning label: side effects include unstoppable conf…" at bounding box center [284, 106] width 206 height 13
click at [198, 104] on p "“IGNITE should come with a warning label! side effects include unstoppable conf…" at bounding box center [284, 106] width 206 height 13
click at [197, 104] on p "“IGNITE should come with a warning label! side effects include unstoppable conf…" at bounding box center [284, 106] width 206 height 13
click at [295, 104] on p "IGNITE should come with a warning label! side effects include unstoppable confi…" at bounding box center [284, 106] width 206 height 13
click at [302, 110] on p "IGNITE should come with a warning label! side effects include unstoppable confi…" at bounding box center [284, 106] width 206 height 13
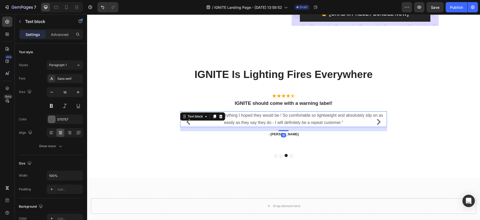
click at [267, 120] on p "“ These shoes are everything I hoped they would be ! So comfortable so lightwei…" at bounding box center [284, 119] width 206 height 15
click at [342, 122] on p "“ These shoes are everything I hoped they would be ! So comfortable so lightwei…" at bounding box center [284, 119] width 206 height 15
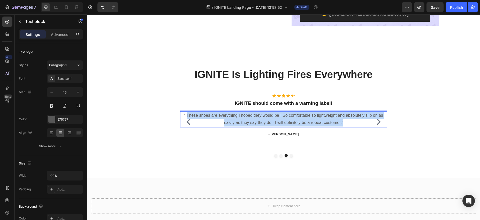
click at [188, 115] on p "“ These shoes are everything I hoped they would be ! So comfortable so lightwei…" at bounding box center [284, 119] width 206 height 15
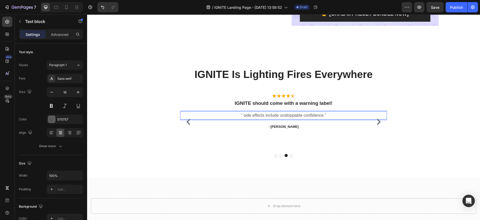
click at [244, 116] on p "“ side effects include unstoppable confidence.”" at bounding box center [284, 116] width 206 height 8
click at [245, 116] on p "“side effects include unstoppable confidence.”" at bounding box center [284, 116] width 206 height 8
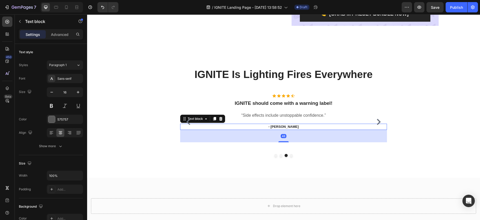
click at [283, 126] on p "- [PERSON_NAME]" at bounding box center [284, 126] width 206 height 5
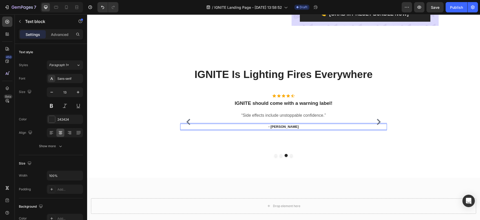
click at [281, 127] on p "- [PERSON_NAME]" at bounding box center [284, 126] width 206 height 5
click at [282, 127] on p "- [PERSON_NAME]" at bounding box center [284, 126] width 206 height 5
click at [290, 127] on p "- [PERSON_NAME]" at bounding box center [284, 126] width 206 height 5
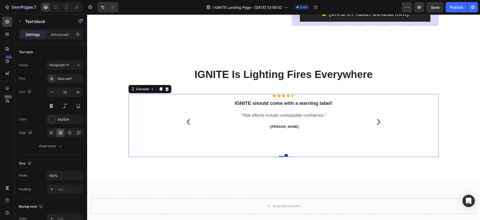
click at [302, 135] on div "Icon Icon Icon Icon Icon Icon List Hoz IGNITE should come with a warning label!…" at bounding box center [283, 122] width 207 height 56
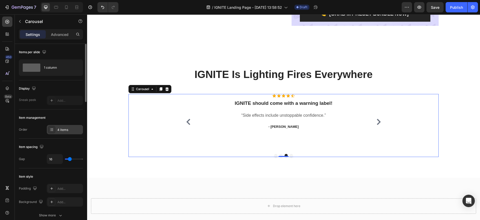
click at [58, 130] on div "4 items" at bounding box center [69, 130] width 24 height 5
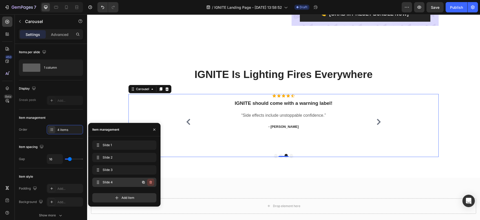
click at [150, 182] on icon "button" at bounding box center [151, 182] width 3 height 3
click at [147, 183] on div "Delete" at bounding box center [148, 182] width 10 height 5
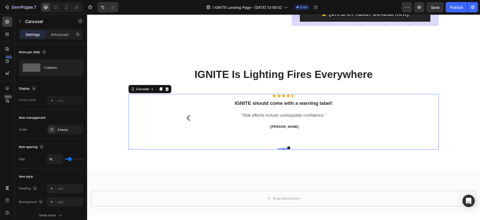
click at [188, 117] on icon "Carousel Back Arrow" at bounding box center [188, 118] width 4 height 6
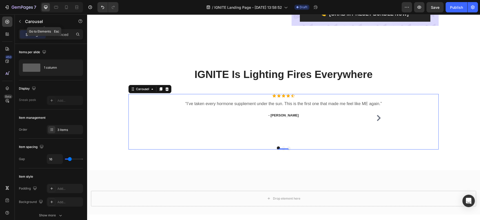
click at [20, 20] on icon "button" at bounding box center [20, 21] width 2 height 3
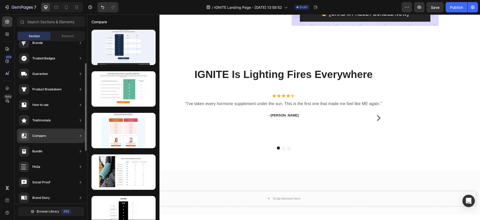
scroll to position [42, 0]
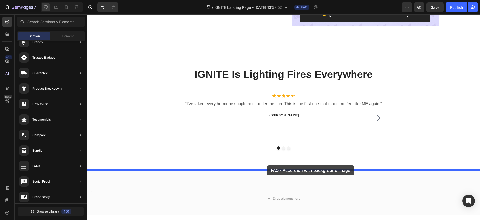
drag, startPoint x: 207, startPoint y: 146, endPoint x: 268, endPoint y: 166, distance: 64.3
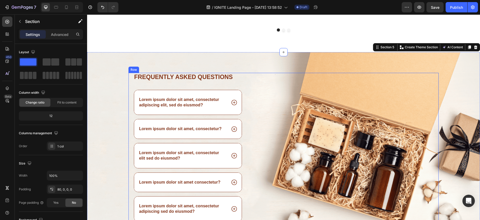
scroll to position [1117, 0]
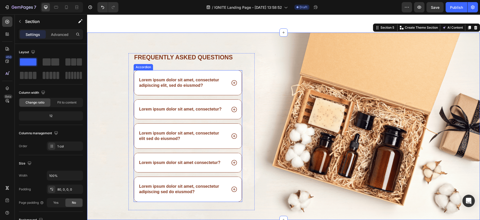
click at [175, 84] on p "Lorem ipsum dolor sit amet, consectetur adipiscing elit, sed do eiusmod?" at bounding box center [182, 83] width 87 height 11
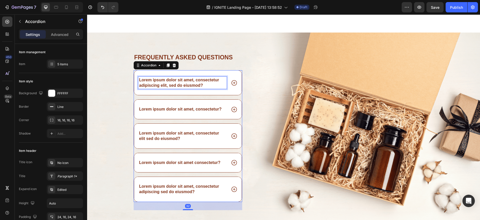
click at [139, 81] on p "Lorem ipsum dolor sit amet, consectetur adipiscing elit, sed do eiusmod?" at bounding box center [182, 83] width 87 height 11
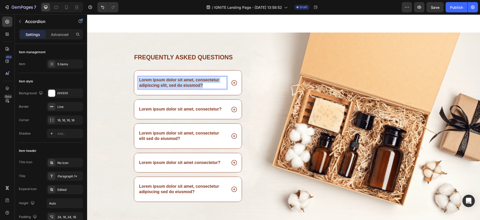
click at [208, 86] on p "Lorem ipsum dolor sit amet, consectetur adipiscing elit, sed do eiusmod?" at bounding box center [182, 83] width 87 height 11
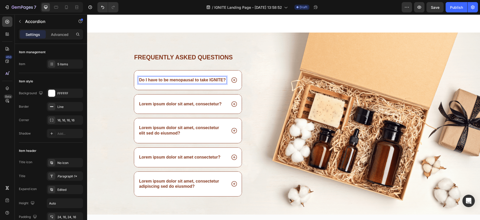
click at [208, 103] on p "Lorem ipsum dolor sit amet, consectetur?" at bounding box center [180, 104] width 83 height 5
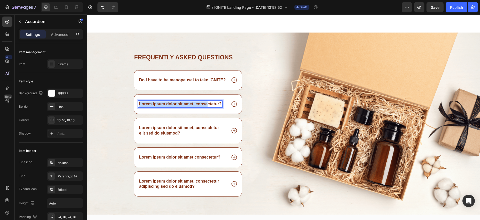
click at [139, 104] on p "Lorem ipsum dolor sit amet, consectetur?" at bounding box center [180, 104] width 83 height 5
click at [221, 104] on p "Lorem ipsum dolor sit amet, consectetur?" at bounding box center [180, 104] width 83 height 5
click at [139, 103] on p "Lorem ipsum dolor sit amet, consectetur?" at bounding box center [180, 104] width 83 height 5
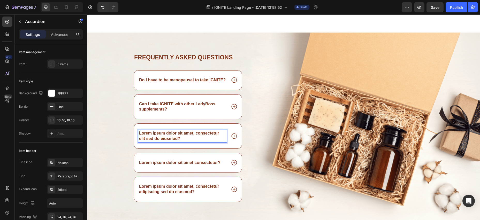
drag, startPoint x: 191, startPoint y: 137, endPoint x: 210, endPoint y: 131, distance: 19.8
click at [191, 137] on p "Lorem ipsum dolor sit amet, consectetur elit sed do eiusmod?" at bounding box center [182, 136] width 87 height 11
click at [139, 134] on p "Lorem ipsum dolor sit amet, consectetur elit sed do eiusmod?" at bounding box center [182, 136] width 87 height 11
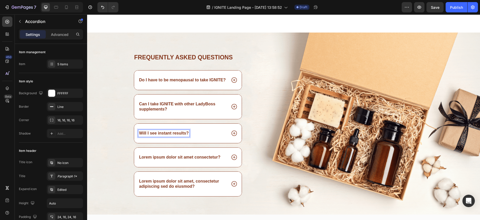
click at [139, 158] on div "Lorem ipsum dolor sit amet consectetur?" at bounding box center [179, 157] width 83 height 7
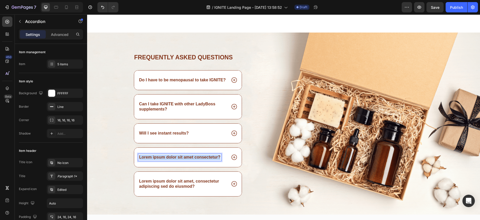
click at [220, 157] on p "Lorem ipsum dolor sit amet consectetur?" at bounding box center [179, 157] width 81 height 5
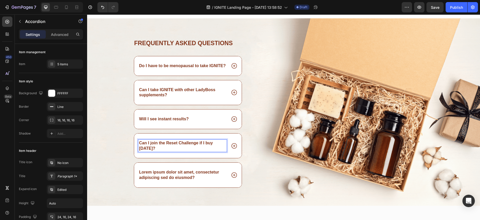
scroll to position [1132, 0]
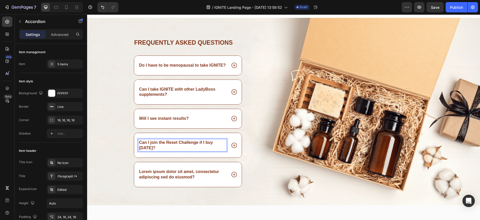
click at [229, 166] on div "Lorem ipsum dolor sit amet, consectetur adipiscing sed do eiusmod?" at bounding box center [188, 174] width 108 height 25
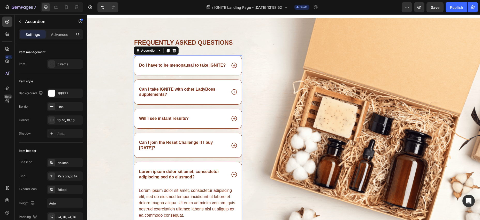
click at [229, 166] on div "Lorem ipsum dolor sit amet, consectetur adipiscing sed do eiusmod?" at bounding box center [188, 174] width 108 height 25
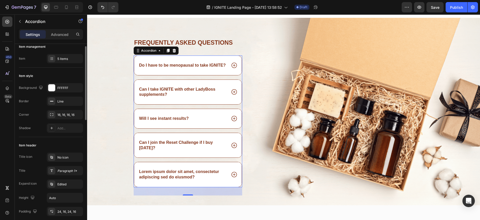
scroll to position [6, 0]
click at [64, 59] on div "5 items" at bounding box center [69, 58] width 24 height 5
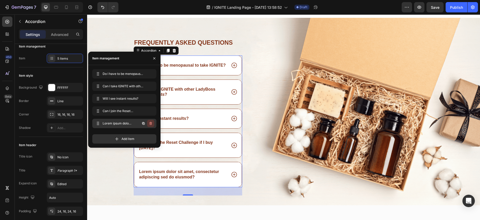
click at [151, 123] on icon "button" at bounding box center [151, 124] width 4 height 4
click at [150, 123] on div "Delete" at bounding box center [148, 123] width 10 height 5
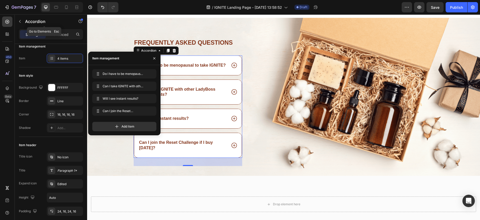
click at [23, 21] on button "button" at bounding box center [20, 21] width 8 height 8
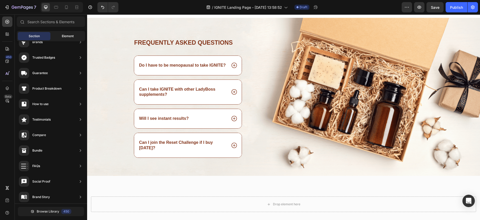
click at [71, 37] on span "Element" at bounding box center [68, 36] width 12 height 5
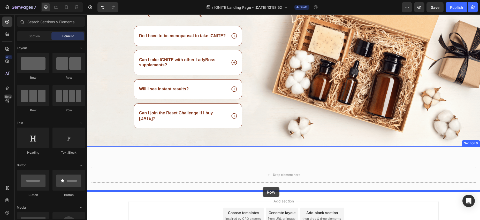
scroll to position [1166, 0]
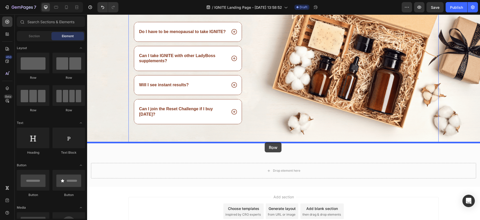
drag, startPoint x: 126, startPoint y: 79, endPoint x: 265, endPoint y: 142, distance: 152.1
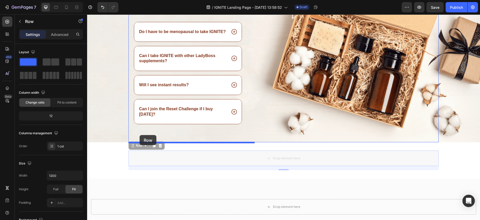
drag, startPoint x: 132, startPoint y: 146, endPoint x: 140, endPoint y: 135, distance: 12.9
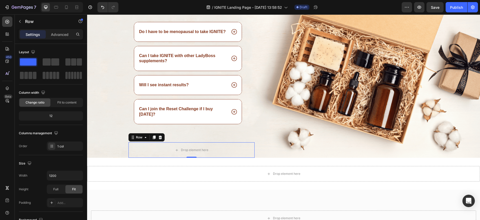
drag, startPoint x: 56, startPoint y: 34, endPoint x: 41, endPoint y: 34, distance: 15.0
click at [56, 33] on p "Advanced" at bounding box center [60, 34] width 18 height 5
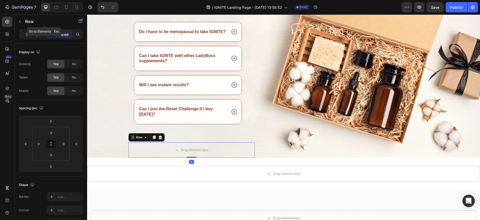
click at [21, 21] on icon "button" at bounding box center [20, 21] width 4 height 4
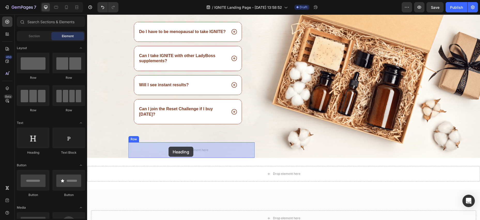
drag, startPoint x: 141, startPoint y: 150, endPoint x: 168, endPoint y: 147, distance: 27.4
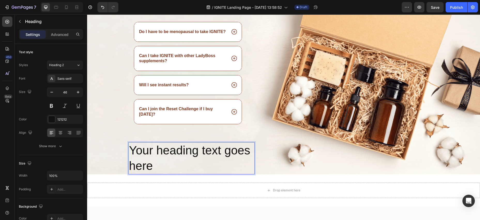
click at [167, 165] on h2 "Your heading text goes here" at bounding box center [192, 159] width 126 height 32
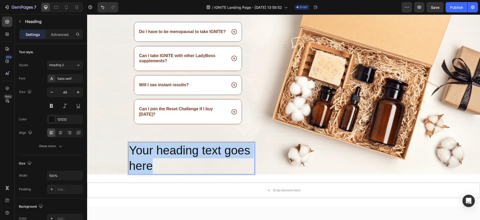
click at [132, 151] on p "Your heading text goes here" at bounding box center [191, 158] width 125 height 31
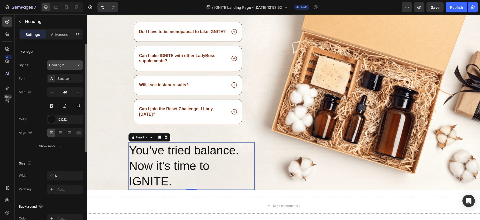
drag, startPoint x: 65, startPoint y: 67, endPoint x: 65, endPoint y: 70, distance: 2.6
click at [65, 67] on div "Heading 2" at bounding box center [59, 65] width 21 height 5
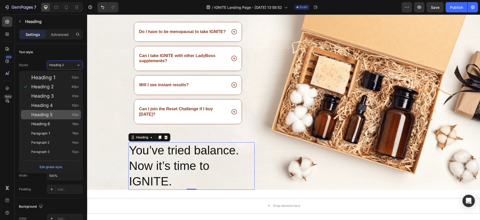
click at [61, 115] on div "Heading 5 25px" at bounding box center [55, 114] width 48 height 5
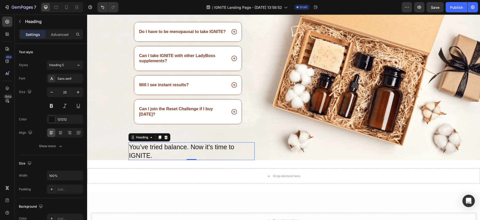
drag, startPoint x: 63, startPoint y: 66, endPoint x: 66, endPoint y: 103, distance: 36.8
click at [63, 66] on span "Heading 5" at bounding box center [56, 65] width 15 height 5
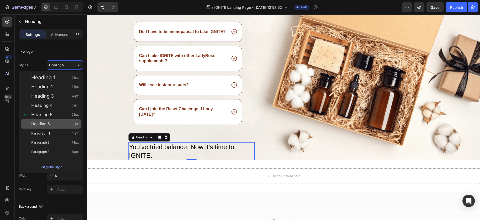
click at [65, 125] on div "Heading 6 18px" at bounding box center [55, 124] width 48 height 5
type input "18"
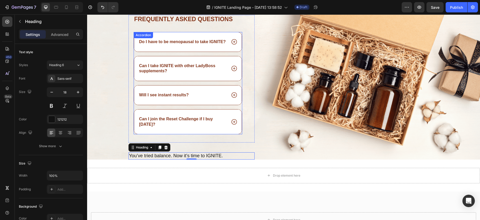
scroll to position [1155, 0]
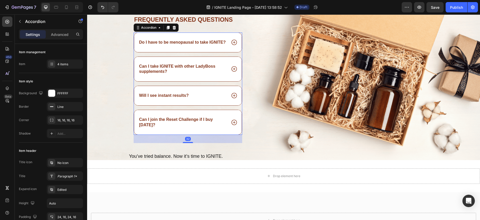
click at [235, 43] on icon at bounding box center [234, 42] width 7 height 7
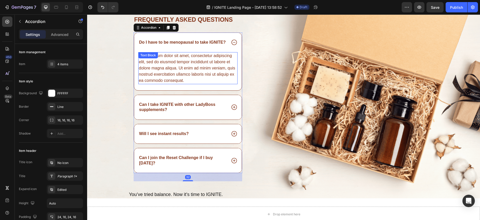
click at [203, 65] on div "Lorem ipsum dolor sit amet, consectetur adipiscing elit, sed do eiusmod tempor …" at bounding box center [187, 68] width 99 height 32
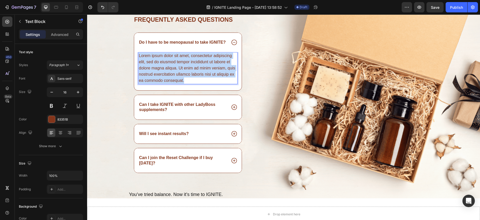
click at [140, 57] on p "Lorem ipsum dolor sit amet, consectetur adipiscing elit, sed do eiusmod tempor …" at bounding box center [188, 68] width 98 height 31
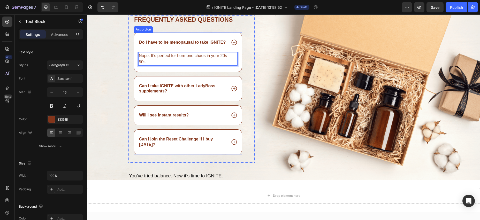
click at [232, 89] on icon at bounding box center [234, 88] width 7 height 7
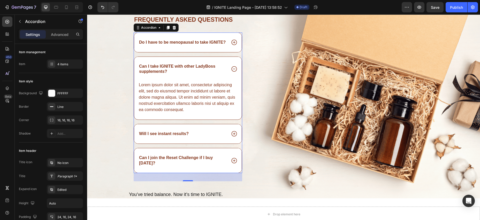
click at [214, 95] on div "Lorem ipsum dolor sit amet, consectetur adipiscing elit, sed do eiusmod tempor …" at bounding box center [187, 97] width 99 height 32
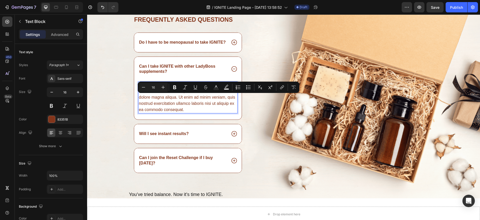
drag, startPoint x: 192, startPoint y: 112, endPoint x: 182, endPoint y: 108, distance: 11.1
click at [192, 111] on p "Lorem ipsum dolor sit amet, consectetur adipiscing elit, sed do eiusmod tempor …" at bounding box center [188, 97] width 98 height 31
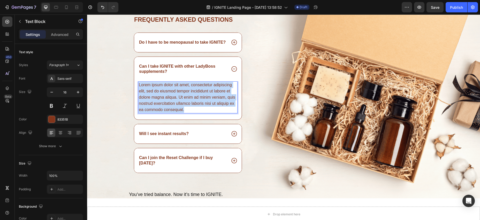
click at [139, 86] on p "Lorem ipsum dolor sit amet, consectetur adipiscing elit, sed do eiusmod tempor …" at bounding box center [188, 97] width 98 height 31
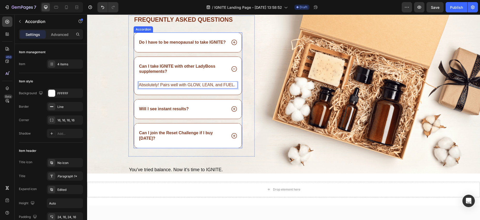
click at [235, 109] on icon at bounding box center [234, 109] width 7 height 7
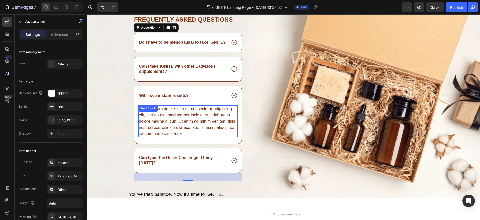
click at [193, 133] on div "Lorem ipsum dolor sit amet, consectetur adipiscing elit, sed do eiusmod tempor …" at bounding box center [187, 122] width 99 height 32
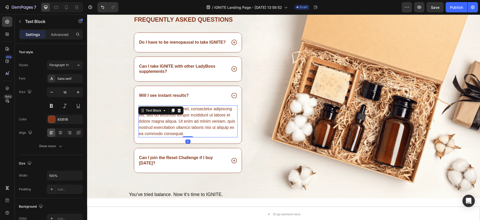
click at [193, 133] on div "Lorem ipsum dolor sit amet, consectetur adipiscing elit, sed do eiusmod tempor …" at bounding box center [187, 122] width 99 height 32
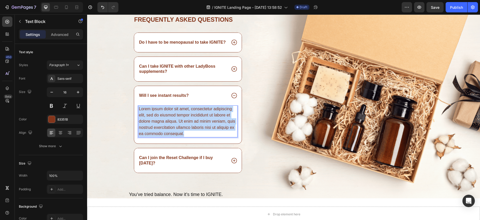
click at [139, 110] on p "Lorem ipsum dolor sit amet, consectetur adipiscing elit, sed do eiusmod tempor …" at bounding box center [188, 121] width 98 height 31
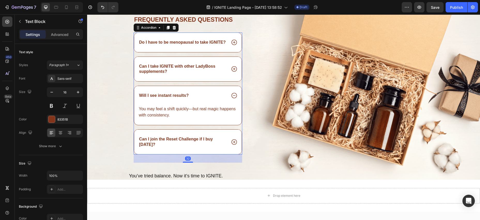
click at [235, 141] on icon at bounding box center [234, 142] width 7 height 7
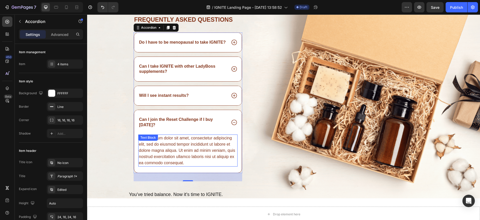
click at [189, 144] on div "Lorem ipsum dolor sit amet, consectetur adipiscing elit, sed do eiusmod tempor …" at bounding box center [187, 151] width 99 height 32
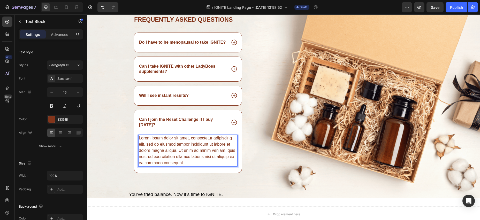
click at [191, 162] on div "Lorem ipsum dolor sit amet, consectetur adipiscing elit, sed do eiusmod tempor …" at bounding box center [187, 151] width 99 height 32
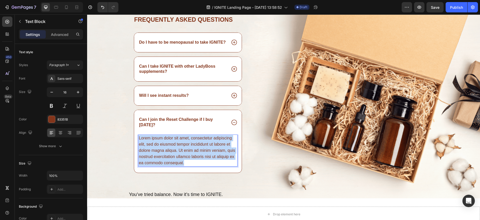
click at [139, 139] on p "Lorem ipsum dolor sit amet, consectetur adipiscing elit, sed do eiusmod tempor …" at bounding box center [188, 150] width 98 height 31
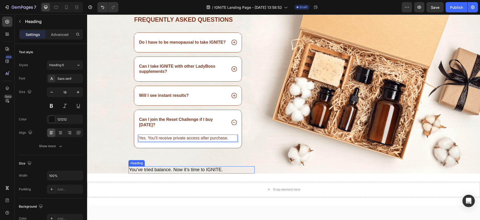
click at [234, 170] on p "You’ve tried balance. Now it’s time to IGNITE." at bounding box center [191, 170] width 125 height 6
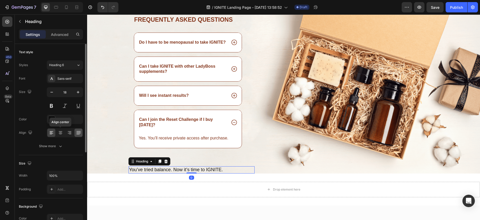
drag, startPoint x: 62, startPoint y: 134, endPoint x: 76, endPoint y: 132, distance: 14.2
click at [62, 134] on icon at bounding box center [60, 132] width 5 height 5
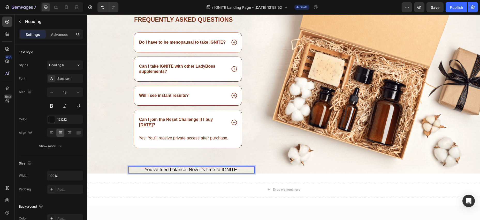
click at [241, 170] on p "You’ve tried balance. Now it’s time to IGNITE." at bounding box center [191, 170] width 125 height 6
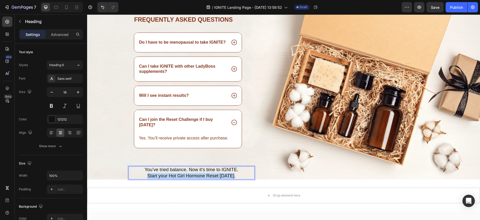
click at [148, 176] on p "You’ve tried balance. Now it’s time to IGNITE. Start your Hot Girl Hormone Rese…" at bounding box center [191, 173] width 125 height 12
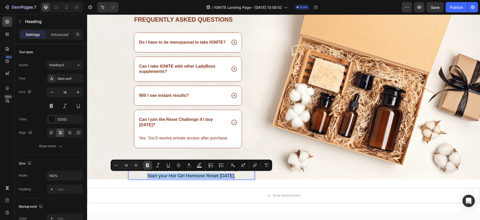
click at [150, 168] on icon "Editor contextual toolbar" at bounding box center [147, 165] width 5 height 5
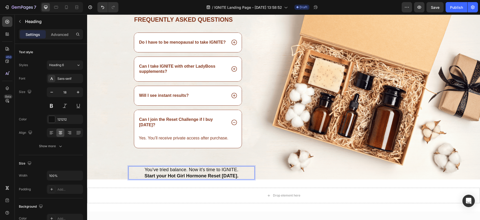
drag, startPoint x: 240, startPoint y: 176, endPoint x: 258, endPoint y: 173, distance: 18.3
click at [240, 176] on p "You’ve tried balance. Now it’s time to IGNITE. Start your Hot Girl Hormone Rese…" at bounding box center [191, 173] width 125 height 12
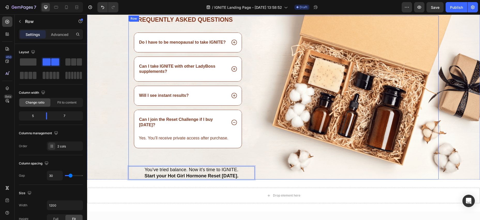
click at [305, 175] on div "Image" at bounding box center [351, 98] width 177 height 165
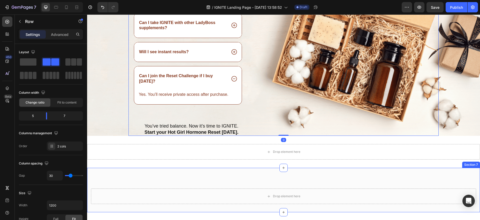
scroll to position [1204, 0]
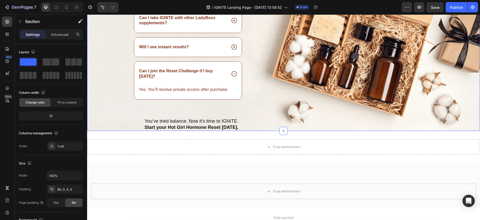
click at [118, 116] on div "Frequently asked questions Heading Do I have to be menopausal to take IGNITE? C…" at bounding box center [283, 49] width 393 height 165
click at [6, 89] on icon at bounding box center [7, 89] width 3 height 4
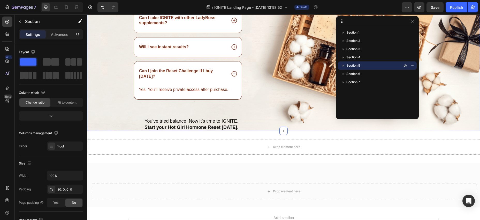
click at [344, 65] on icon "button" at bounding box center [343, 65] width 5 height 5
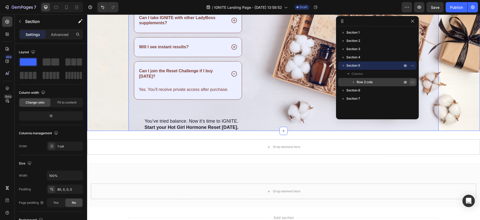
click at [413, 81] on icon "button" at bounding box center [413, 82] width 4 height 4
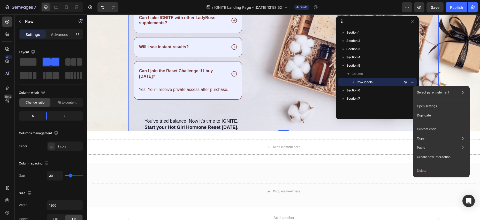
click at [279, 96] on div "Image" at bounding box center [351, 49] width 177 height 165
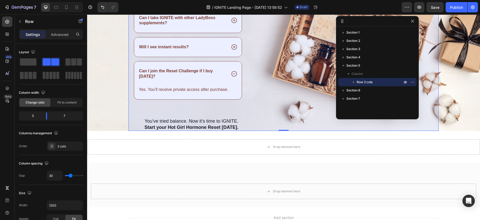
click at [271, 94] on div "Image" at bounding box center [351, 49] width 177 height 165
drag, startPoint x: 413, startPoint y: 22, endPoint x: 295, endPoint y: 19, distance: 118.0
click at [413, 22] on icon "button" at bounding box center [413, 21] width 4 height 4
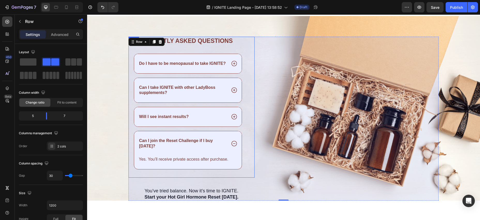
scroll to position [1092, 0]
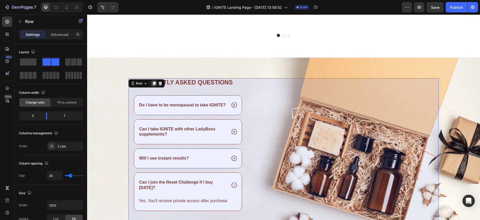
click at [154, 83] on icon at bounding box center [154, 84] width 3 height 4
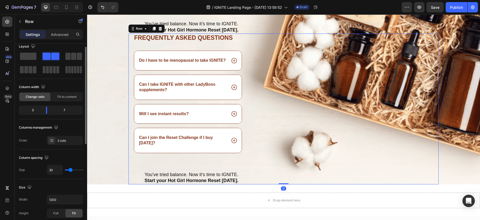
scroll to position [1302, 0]
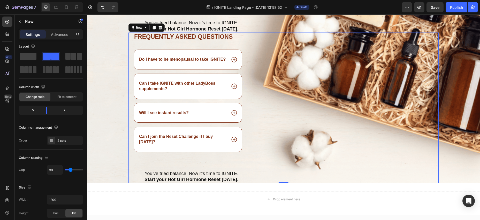
click at [263, 38] on div "Image" at bounding box center [351, 108] width 177 height 151
click at [31, 55] on span at bounding box center [28, 56] width 17 height 7
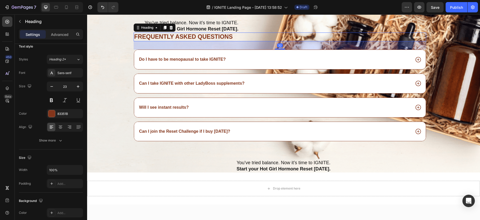
click at [265, 37] on h2 "Frequently asked questions" at bounding box center [280, 37] width 293 height 9
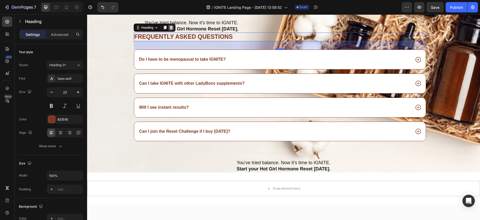
click at [173, 27] on icon at bounding box center [171, 28] width 3 height 4
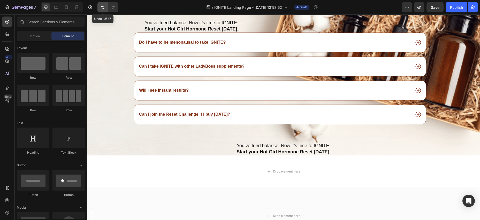
click at [104, 8] on icon "Undo/Redo" at bounding box center [102, 7] width 3 height 3
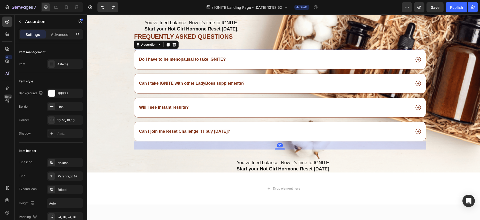
click at [177, 56] on div "Do I have to be menopausal to take IGNITE?" at bounding box center [280, 59] width 292 height 19
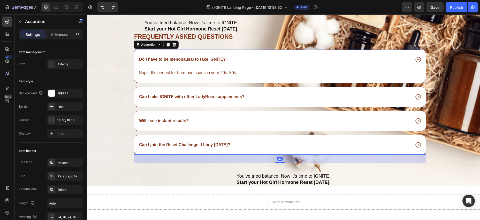
click at [174, 45] on icon at bounding box center [174, 45] width 4 height 4
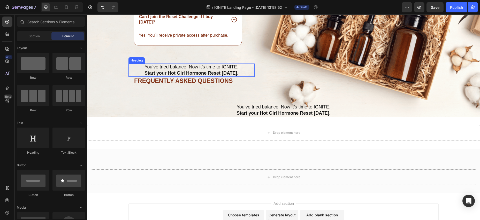
scroll to position [1256, 0]
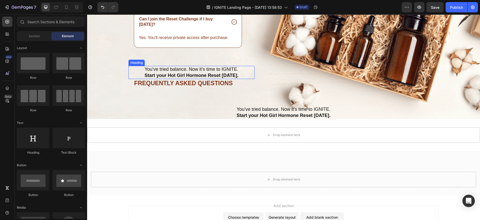
click at [249, 74] on p "You’ve tried balance. Now it’s time to IGNITE. Start your Hot Girl Hormone Rese…" at bounding box center [191, 72] width 125 height 12
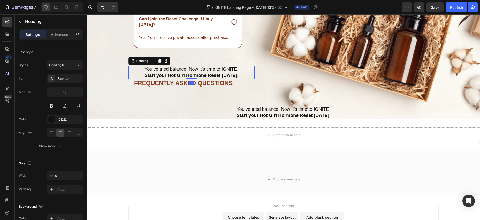
click at [166, 61] on icon at bounding box center [166, 61] width 4 height 4
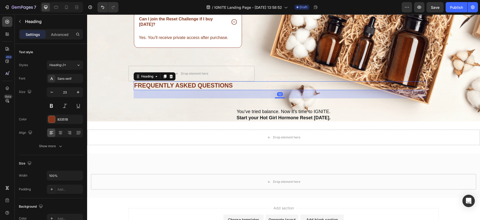
click at [237, 85] on h2 "Frequently asked questions" at bounding box center [280, 85] width 293 height 9
click at [172, 77] on icon at bounding box center [171, 77] width 3 height 4
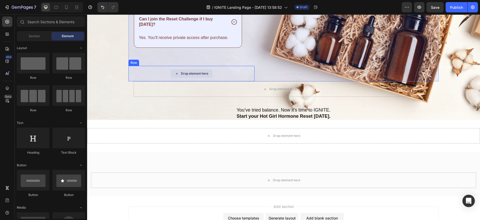
click at [253, 73] on div "Drop element here" at bounding box center [192, 74] width 126 height 16
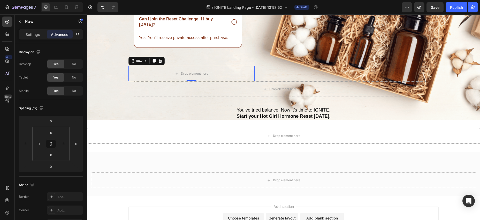
drag, startPoint x: 161, startPoint y: 62, endPoint x: 175, endPoint y: 76, distance: 20.1
click at [161, 62] on icon at bounding box center [160, 61] width 4 height 4
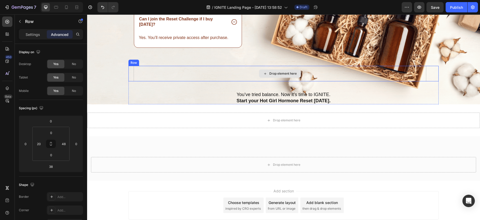
click at [196, 75] on div "Drop element here" at bounding box center [280, 74] width 293 height 16
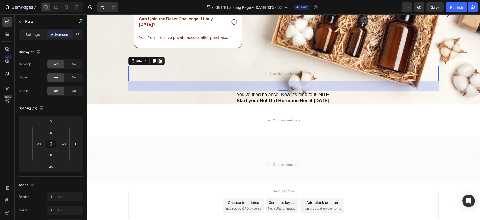
click at [161, 61] on icon at bounding box center [160, 61] width 3 height 4
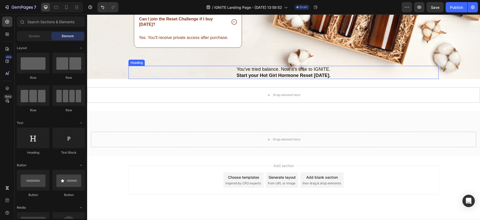
click at [337, 76] on h2 "You’ve tried balance. Now it’s time to IGNITE. Start your Hot Girl Hormone Rese…" at bounding box center [284, 72] width 310 height 13
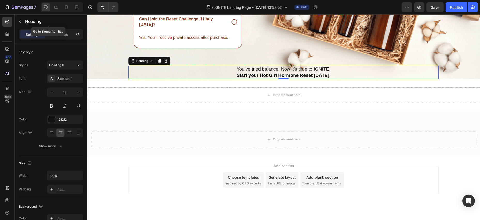
click at [20, 22] on icon "button" at bounding box center [20, 21] width 4 height 4
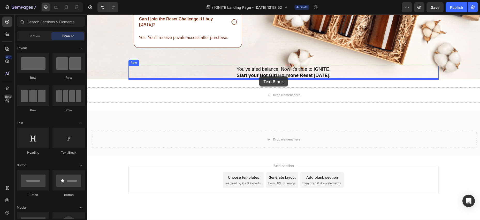
drag, startPoint x: 155, startPoint y: 153, endPoint x: 259, endPoint y: 77, distance: 128.8
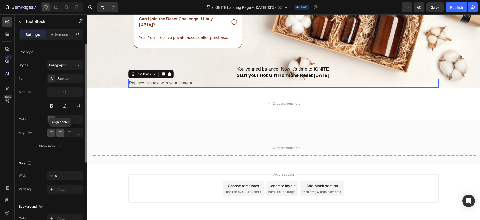
click at [61, 133] on icon at bounding box center [61, 133] width 4 height 1
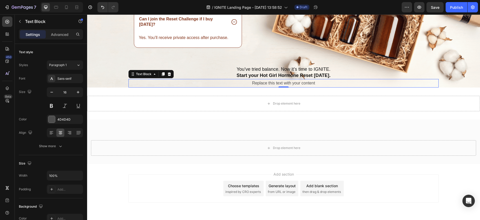
click at [314, 84] on div "Replace this text with your content" at bounding box center [284, 83] width 310 height 9
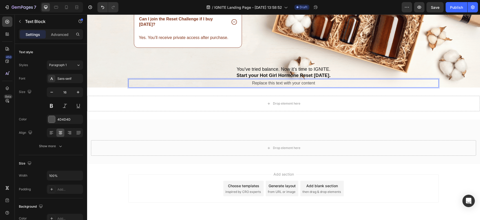
drag, startPoint x: 317, startPoint y: 85, endPoint x: 295, endPoint y: 86, distance: 21.7
click at [308, 85] on p "Replace this text with your content" at bounding box center [283, 84] width 309 height 8
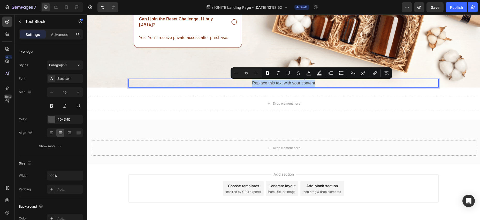
click at [253, 84] on p "Replace this text with your content" at bounding box center [283, 84] width 309 height 8
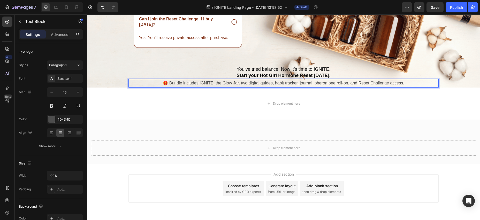
click at [324, 84] on p "🎁 Bundle includes IGNITE, the Glow Jar, two digital guides, habit tracker, jour…" at bounding box center [283, 84] width 309 height 8
click at [315, 84] on p "🎁 Bundle includes IGNITE, the Glow Jar, two digital guides, habit tracker, jour…" at bounding box center [283, 84] width 309 height 8
click at [348, 84] on p "🎁 Bundle includes IGNITE, the Glow Jar, two digital guides, habit tracker, jour…" at bounding box center [283, 84] width 309 height 8
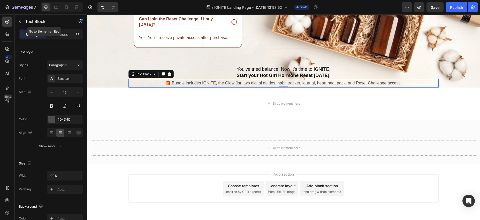
click at [18, 20] on icon "button" at bounding box center [20, 21] width 4 height 4
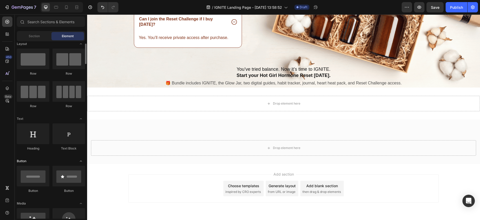
scroll to position [6, 0]
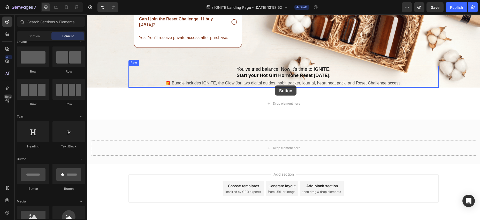
drag, startPoint x: 154, startPoint y: 191, endPoint x: 275, endPoint y: 86, distance: 159.9
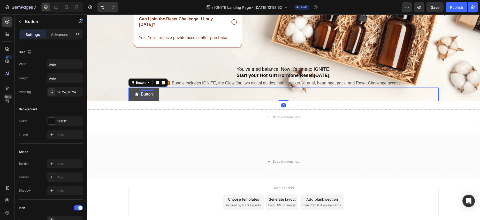
click at [141, 96] on p "Button" at bounding box center [147, 95] width 12 height 8
click at [136, 95] on icon "<p>Button</p>" at bounding box center [137, 94] width 4 height 3
click at [135, 94] on icon "<p>Button</p>" at bounding box center [137, 94] width 4 height 4
click at [136, 95] on icon "<p>Button</p>" at bounding box center [137, 94] width 4 height 3
click at [163, 83] on icon at bounding box center [163, 83] width 4 height 4
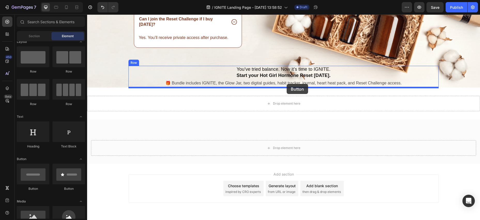
drag, startPoint x: 118, startPoint y: 190, endPoint x: 286, endPoint y: 85, distance: 197.9
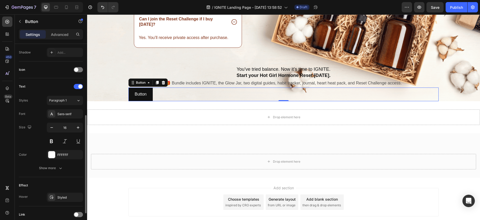
scroll to position [0, 0]
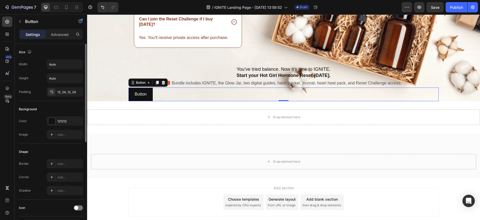
click at [83, 70] on div "Size Width Auto Height Auto Padding 12, 24, 12, 24 Background Color 121212 Imag…" at bounding box center [51, 139] width 72 height 191
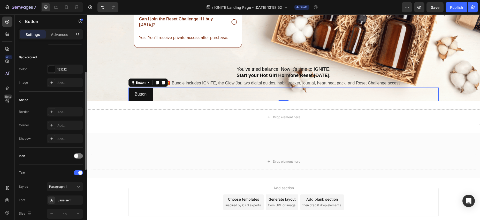
scroll to position [53, 0]
click at [80, 156] on div at bounding box center [78, 155] width 9 height 5
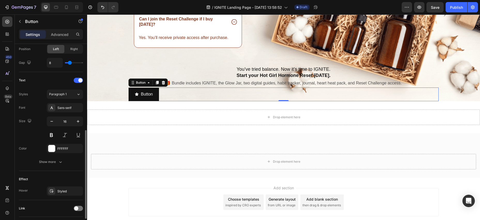
scroll to position [221, 0]
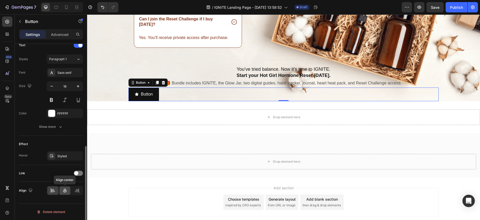
click at [64, 191] on icon at bounding box center [64, 190] width 5 height 5
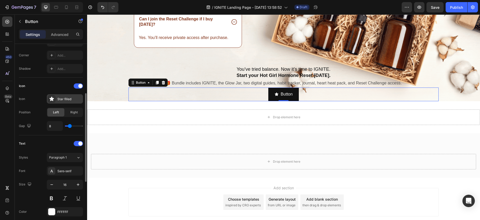
scroll to position [117, 0]
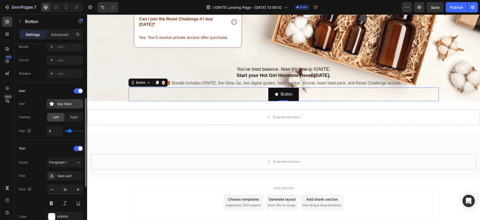
click at [60, 104] on div "Star filled" at bounding box center [69, 104] width 24 height 5
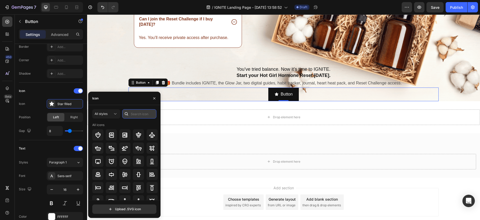
click at [138, 114] on input "text" at bounding box center [139, 113] width 34 height 9
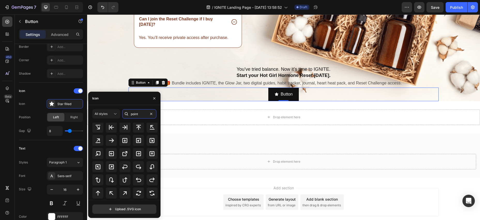
scroll to position [128, 0]
type input "point"
click at [109, 140] on icon at bounding box center [111, 141] width 6 height 6
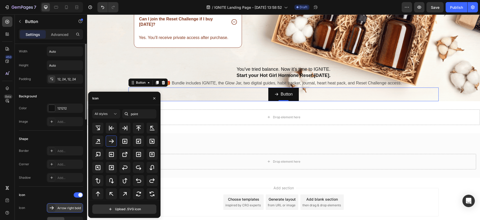
scroll to position [0, 0]
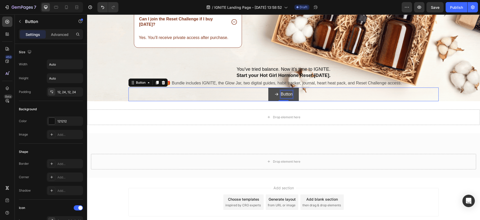
click at [286, 93] on p "Button" at bounding box center [287, 95] width 12 height 8
click at [291, 94] on p "Button" at bounding box center [287, 95] width 12 height 8
click at [290, 94] on p "Button" at bounding box center [287, 95] width 12 height 8
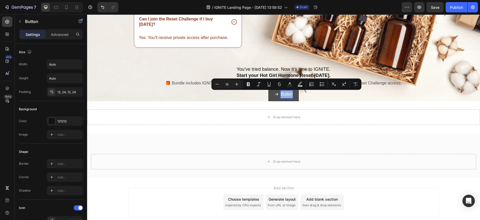
type input "11"
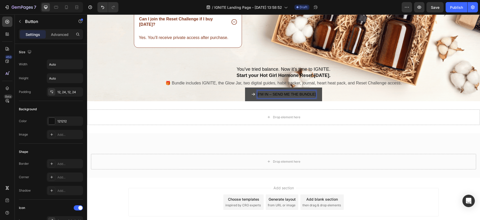
click at [258, 95] on span "[I’M IN – SEND ME THE BUNDLE]" at bounding box center [287, 94] width 58 height 4
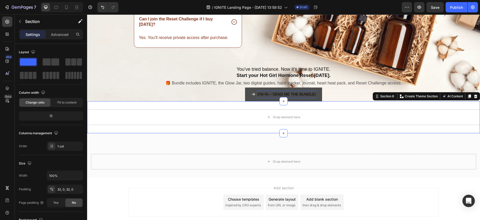
click at [363, 130] on div "Drop element here Section 6 Create Theme Section AI Content Write with GemAI Wh…" at bounding box center [283, 117] width 393 height 32
click at [320, 89] on button "[I’M IN – SEND ME THE BUNDLE]" at bounding box center [283, 95] width 77 height 14
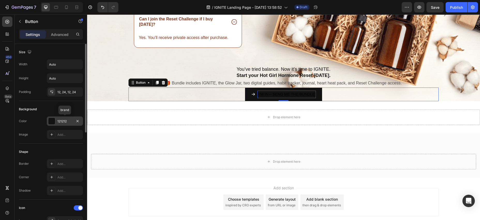
click at [62, 120] on div "121212" at bounding box center [64, 121] width 15 height 5
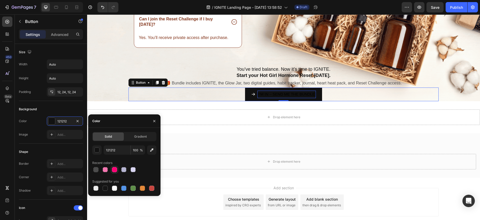
click at [115, 170] on div at bounding box center [114, 169] width 5 height 5
type input "FF0075"
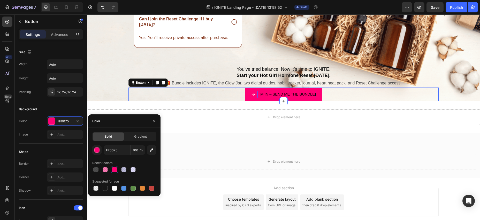
click at [89, 91] on div "Frequently asked questions Heading Do I have to be menopausal to take IGNITE? C…" at bounding box center [283, 8] width 393 height 186
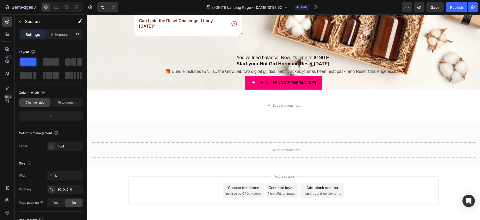
scroll to position [1274, 0]
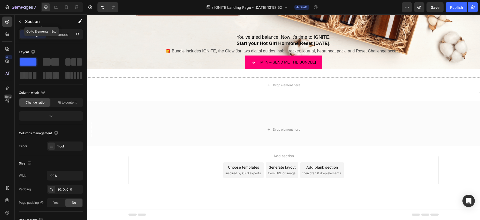
click at [23, 20] on button "button" at bounding box center [20, 21] width 8 height 8
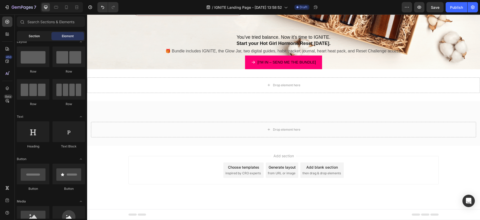
click at [34, 34] on span "Section" at bounding box center [34, 36] width 11 height 5
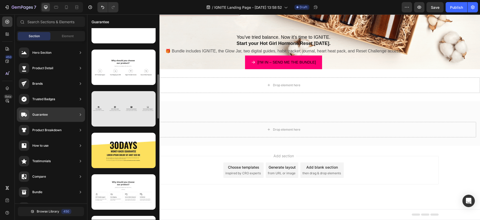
scroll to position [235, 0]
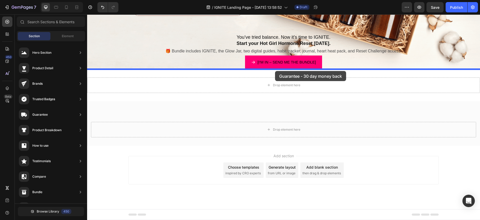
drag, startPoint x: 218, startPoint y: 157, endPoint x: 275, endPoint y: 71, distance: 103.0
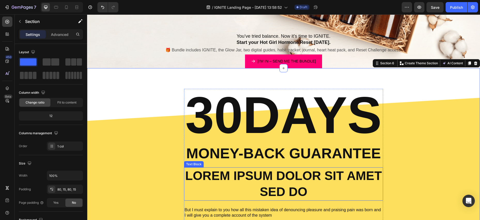
scroll to position [1268, 0]
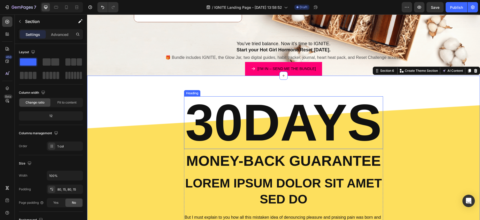
click at [318, 128] on h2 "30DAYS" at bounding box center [283, 122] width 199 height 53
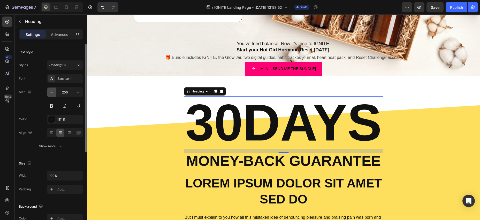
click at [51, 92] on icon "button" at bounding box center [51, 92] width 5 height 5
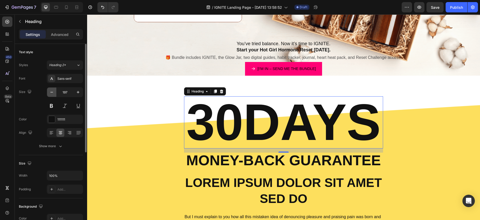
click at [51, 92] on icon "button" at bounding box center [51, 92] width 5 height 5
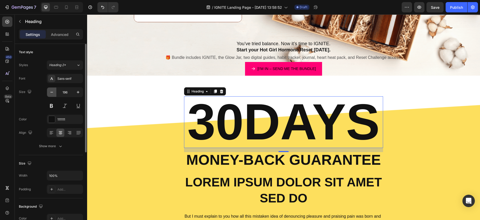
click at [51, 92] on icon "button" at bounding box center [51, 92] width 5 height 5
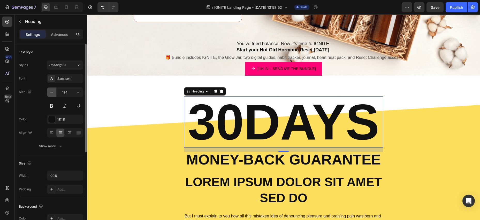
click at [51, 92] on icon "button" at bounding box center [51, 92] width 5 height 5
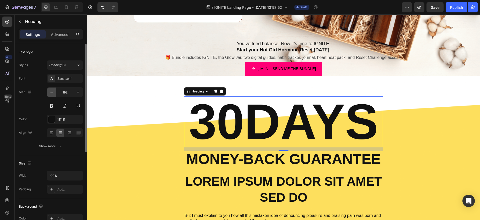
click at [51, 92] on icon "button" at bounding box center [51, 92] width 5 height 5
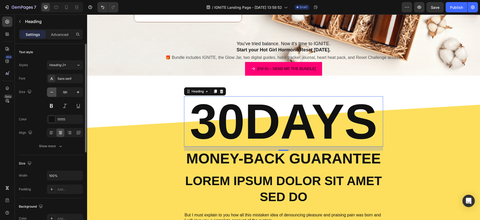
click at [51, 92] on icon "button" at bounding box center [51, 92] width 5 height 5
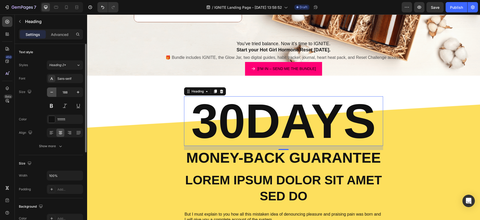
click at [51, 92] on icon "button" at bounding box center [51, 92] width 5 height 5
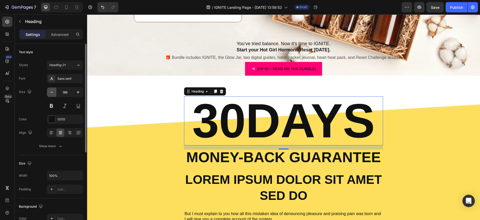
click at [51, 92] on icon "button" at bounding box center [51, 92] width 5 height 5
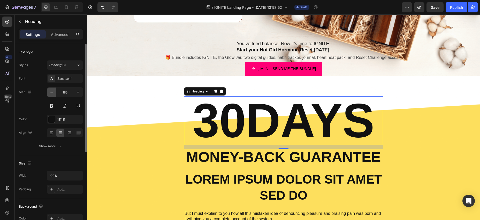
click at [51, 92] on icon "button" at bounding box center [51, 92] width 5 height 5
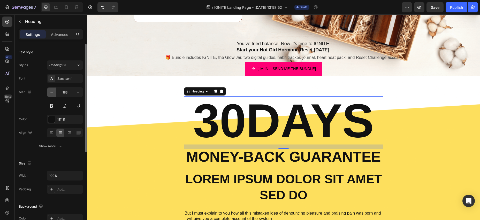
click at [51, 92] on icon "button" at bounding box center [51, 92] width 5 height 5
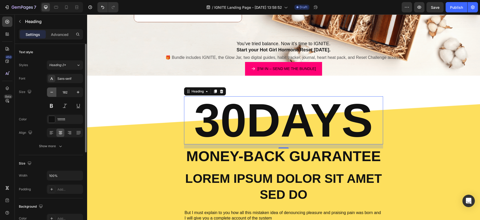
click at [51, 92] on icon "button" at bounding box center [51, 92] width 5 height 5
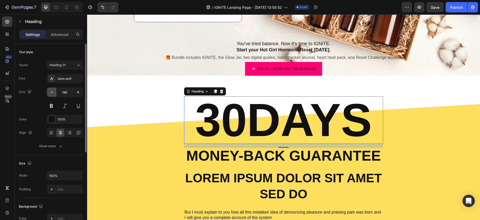
click at [51, 92] on icon "button" at bounding box center [51, 92] width 5 height 5
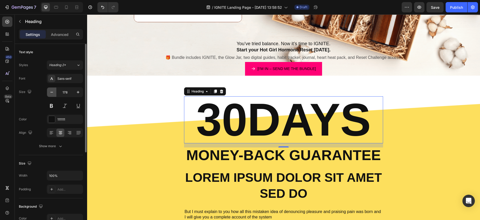
click at [51, 92] on icon "button" at bounding box center [51, 92] width 5 height 5
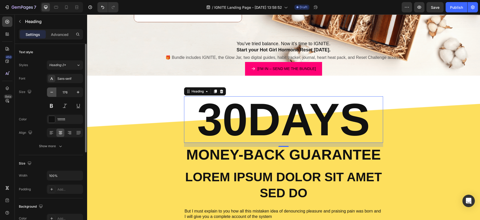
click at [51, 92] on icon "button" at bounding box center [51, 92] width 5 height 5
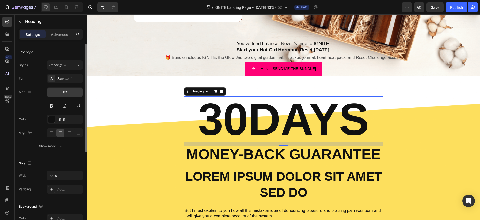
click at [65, 94] on input "174" at bounding box center [64, 92] width 17 height 9
click at [68, 93] on input "174" at bounding box center [64, 92] width 17 height 9
drag, startPoint x: 68, startPoint y: 93, endPoint x: 62, endPoint y: 92, distance: 6.0
click at [62, 92] on input "174" at bounding box center [64, 92] width 17 height 9
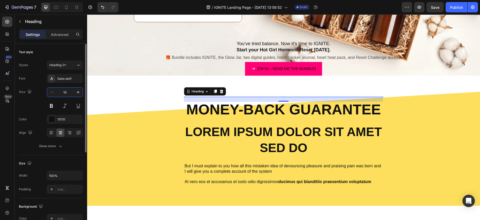
type input "100"
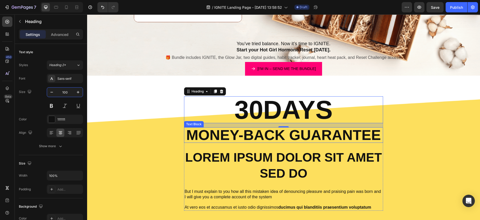
click at [247, 137] on p "Money-Back Guarantee" at bounding box center [283, 135] width 195 height 14
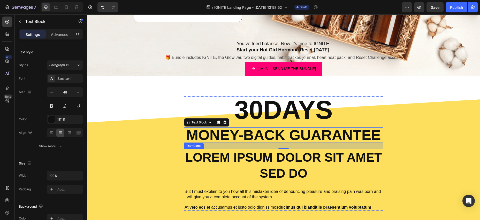
click at [253, 159] on p "Lorem ipsum dolor sit amet sed do" at bounding box center [284, 166] width 198 height 32
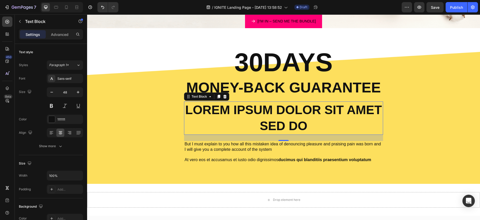
scroll to position [1316, 0]
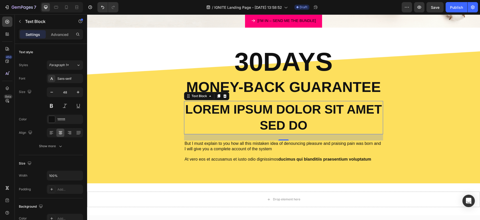
click at [224, 96] on icon at bounding box center [225, 96] width 4 height 4
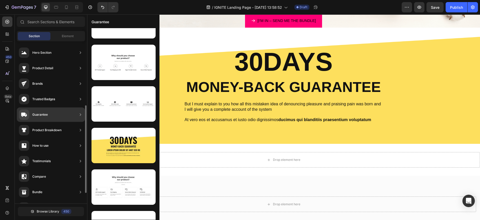
scroll to position [55, 0]
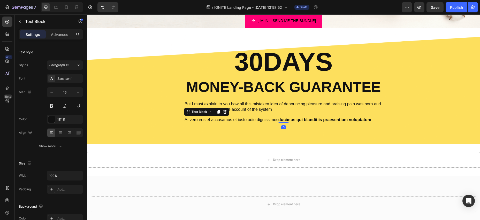
click at [279, 119] on strong "ducimus qui blanditiis praesentium voluptatum" at bounding box center [325, 120] width 93 height 4
click at [21, 21] on icon "button" at bounding box center [20, 21] width 4 height 4
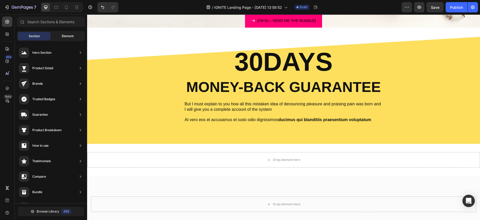
click at [70, 34] on span "Element" at bounding box center [68, 36] width 12 height 5
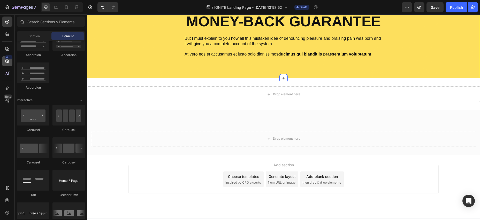
scroll to position [1382, 0]
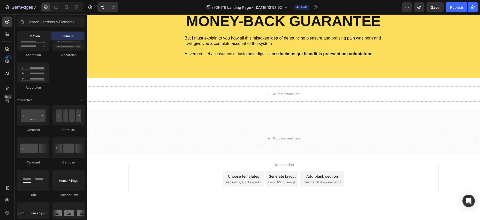
click at [30, 35] on span "Section" at bounding box center [34, 36] width 11 height 5
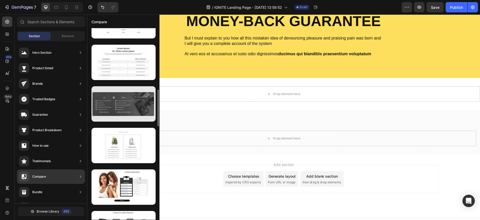
scroll to position [318, 0]
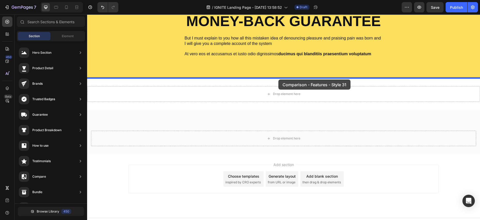
drag, startPoint x: 205, startPoint y: 118, endPoint x: 279, endPoint y: 80, distance: 83.3
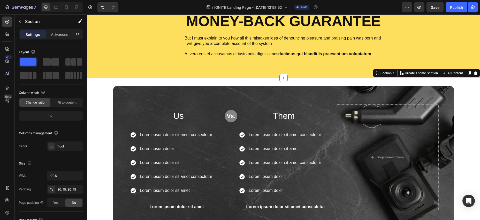
click at [102, 104] on div "Us Text Block Image Them Text Block Row Lorem ipsum dolor sit amet consectetur …" at bounding box center [283, 157] width 385 height 143
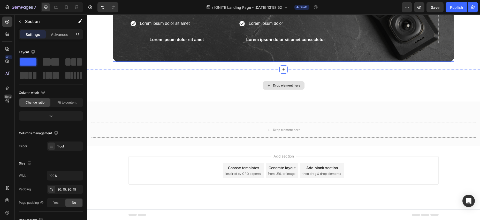
scroll to position [1550, 0]
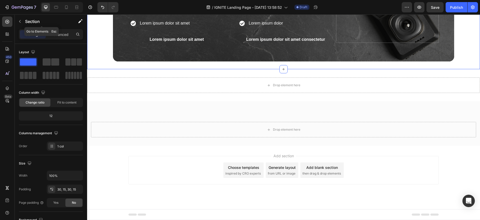
click at [19, 21] on icon "button" at bounding box center [20, 21] width 2 height 3
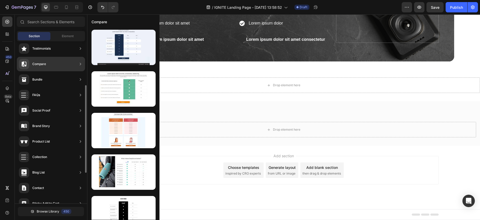
scroll to position [138, 0]
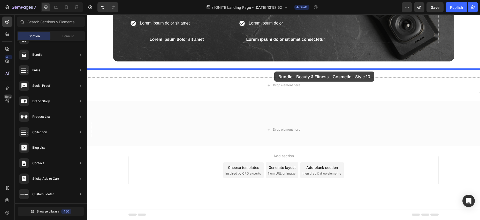
drag, startPoint x: 223, startPoint y: 186, endPoint x: 274, endPoint y: 72, distance: 125.6
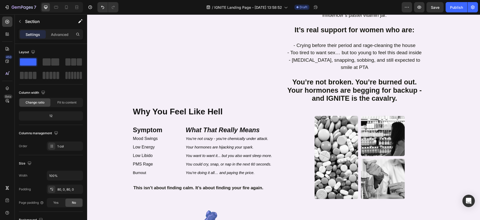
scroll to position [0, 0]
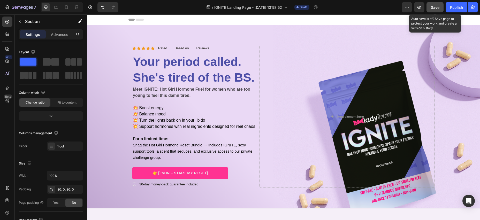
click at [435, 6] on span "Save" at bounding box center [435, 7] width 9 height 4
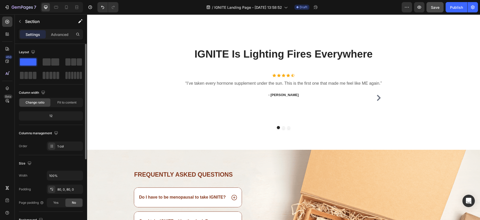
scroll to position [1001, 0]
